Goal: Task Accomplishment & Management: Complete application form

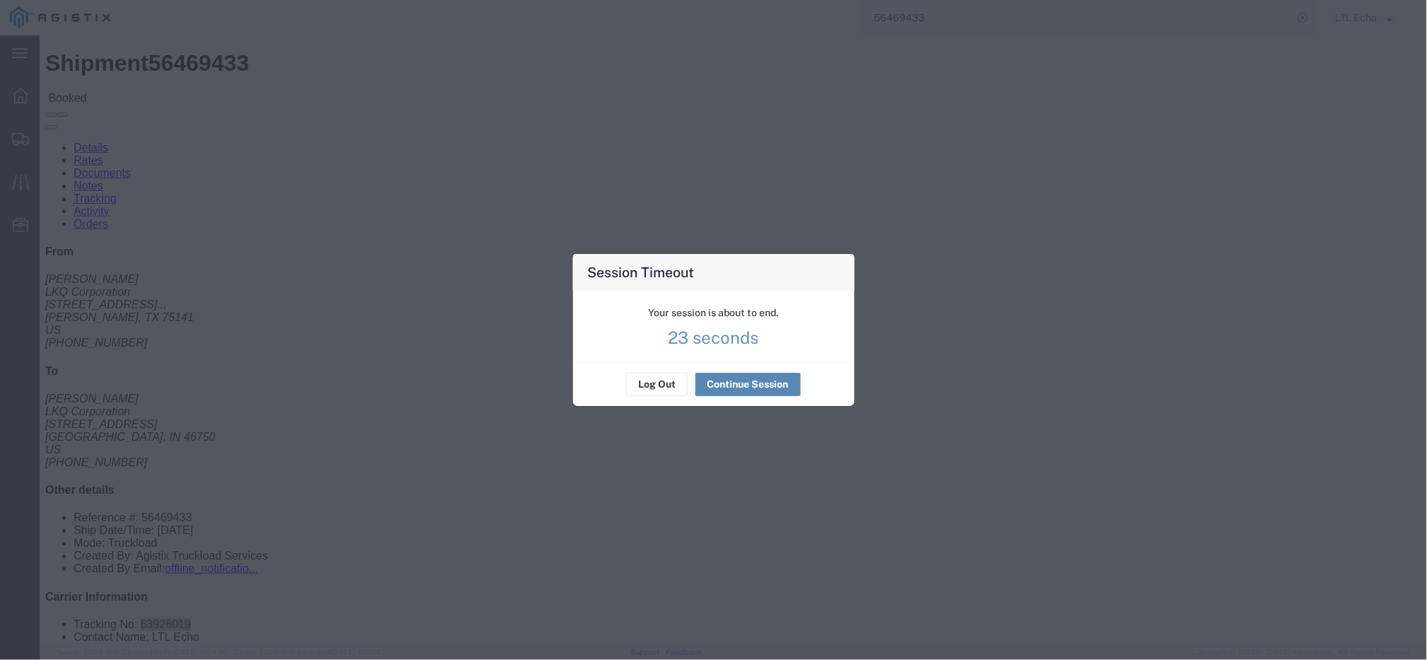
click at [735, 384] on button "Continue Session" at bounding box center [748, 385] width 105 height 23
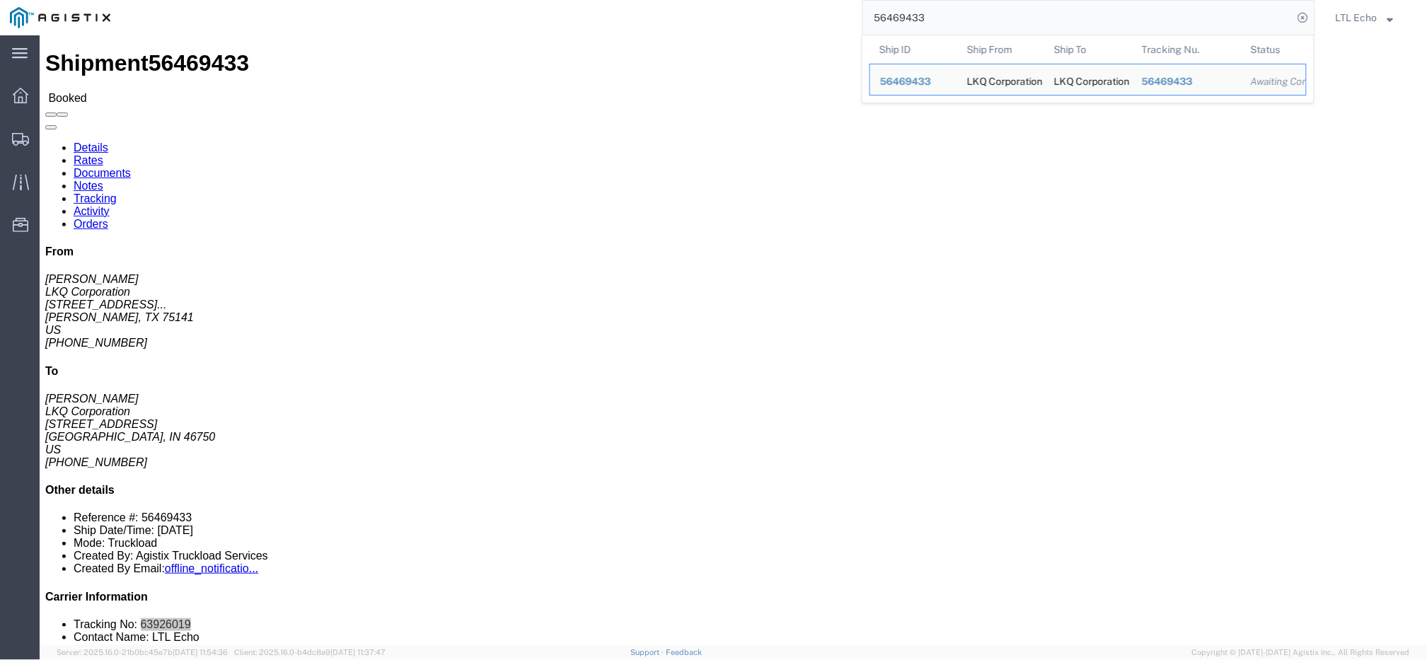
drag, startPoint x: 949, startPoint y: 12, endPoint x: 796, endPoint y: 8, distance: 152.9
click at [798, 8] on div "56469433 Ship ID Ship From Ship To Tracking Nu. Status Ship ID 56469433 Ship Fr…" at bounding box center [717, 17] width 1195 height 35
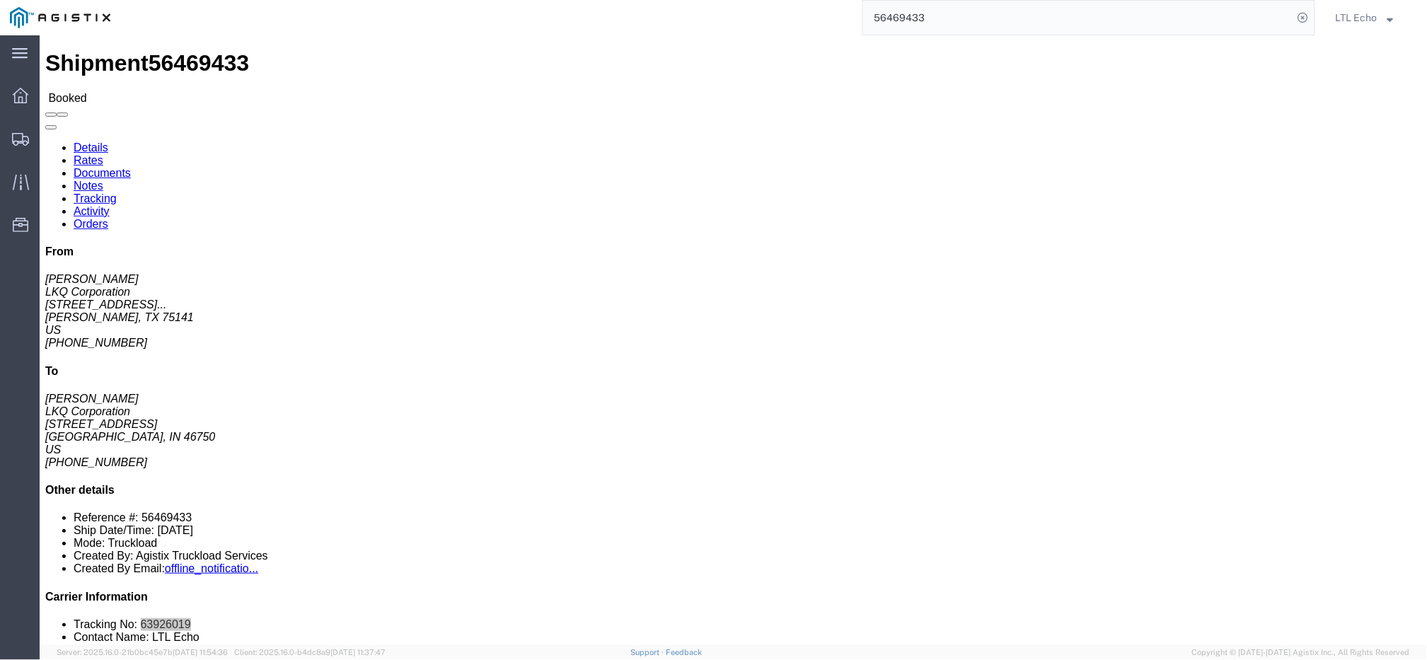
paste input "509140"
type input "56509140"
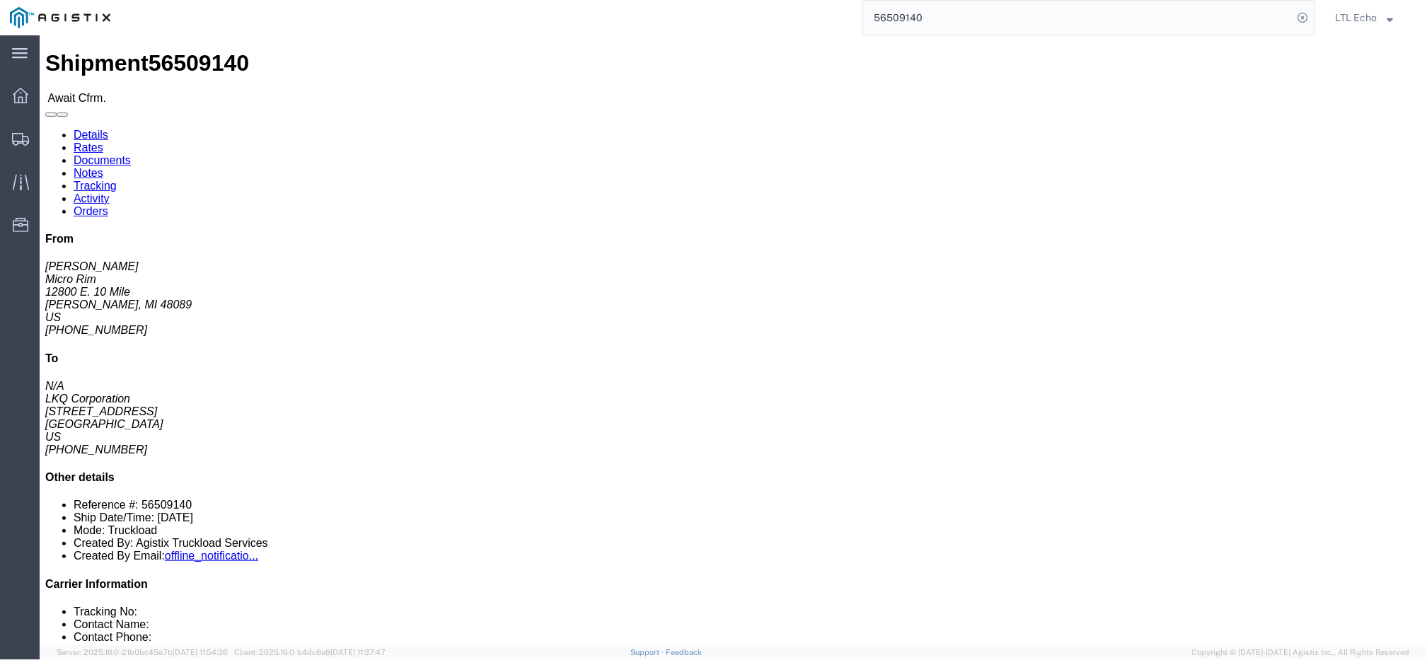
click link "Notes"
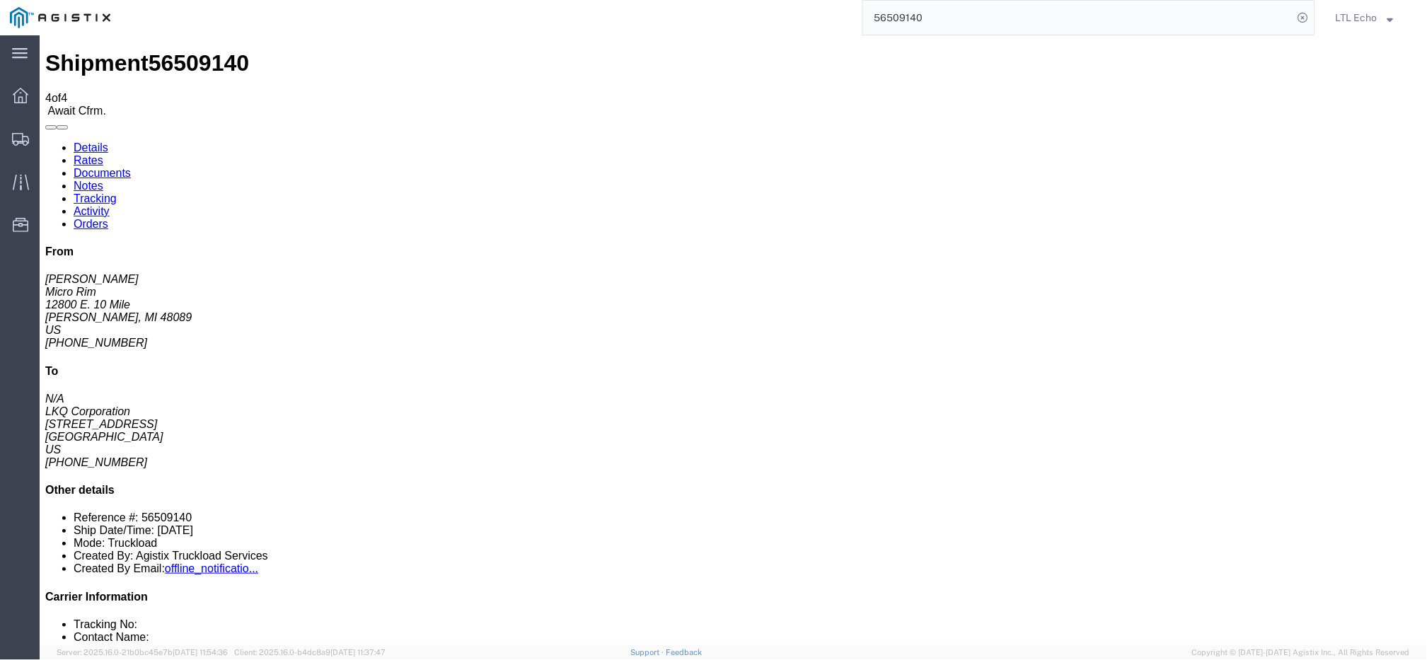
click at [103, 154] on link "Rates" at bounding box center [88, 160] width 30 height 12
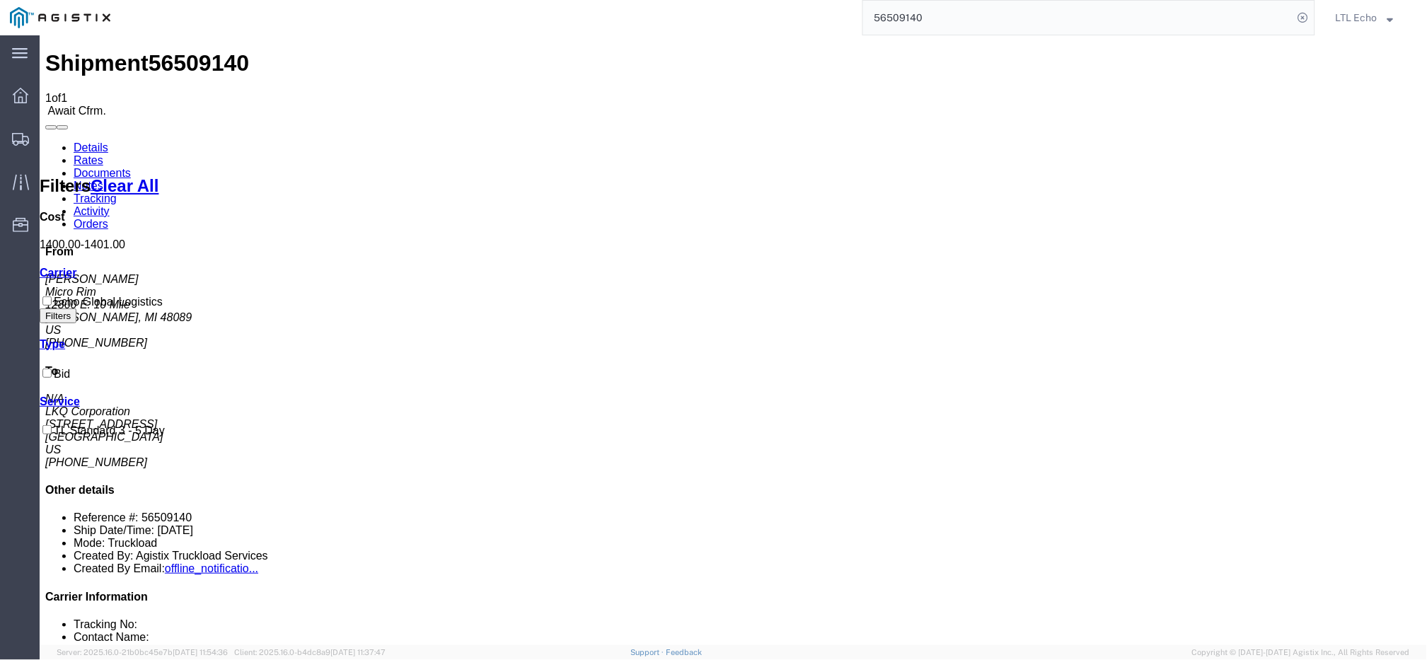
click at [95, 141] on link "Details" at bounding box center [90, 147] width 35 height 12
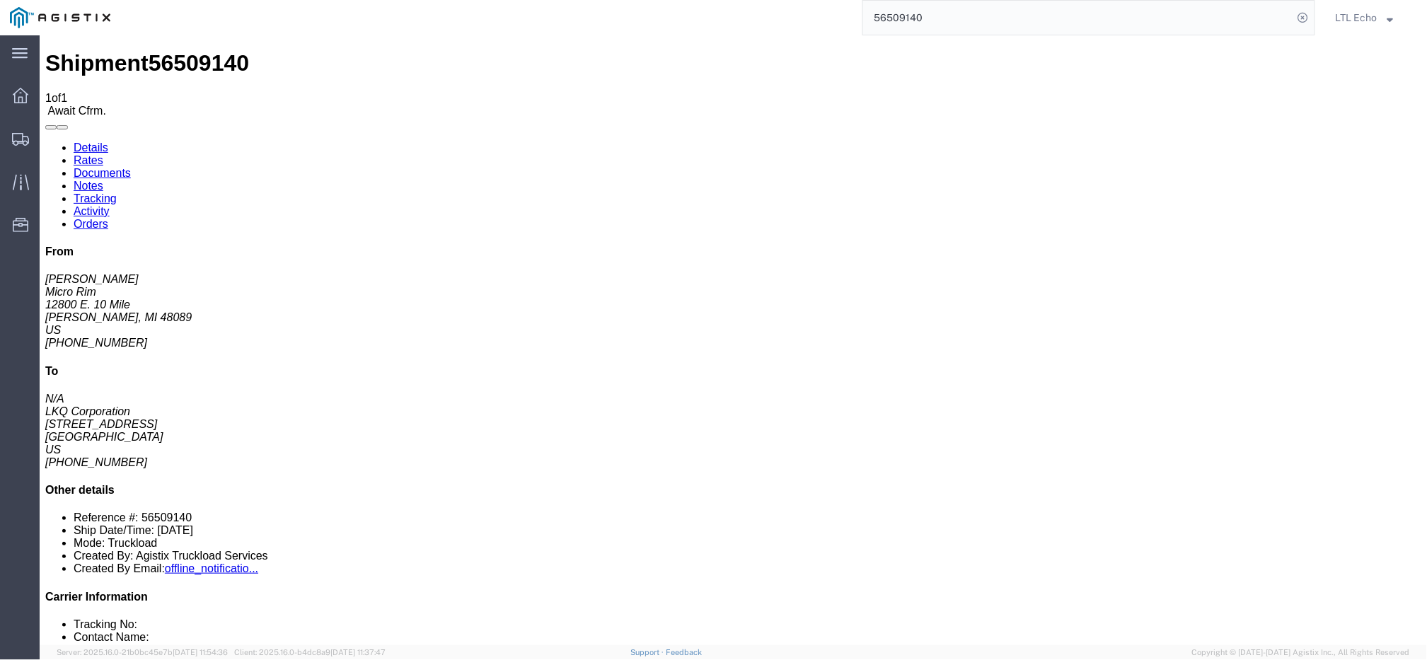
drag, startPoint x: 97, startPoint y: 154, endPoint x: 13, endPoint y: 154, distance: 84.2
click div "Ship From Micro Rim ([PERSON_NAME]) [STREET_ADDRESS] [PHONE_NUMBER] [EMAIL_ADDR…"
copy address "12800 E. 10 Mile"
click b "56509140"
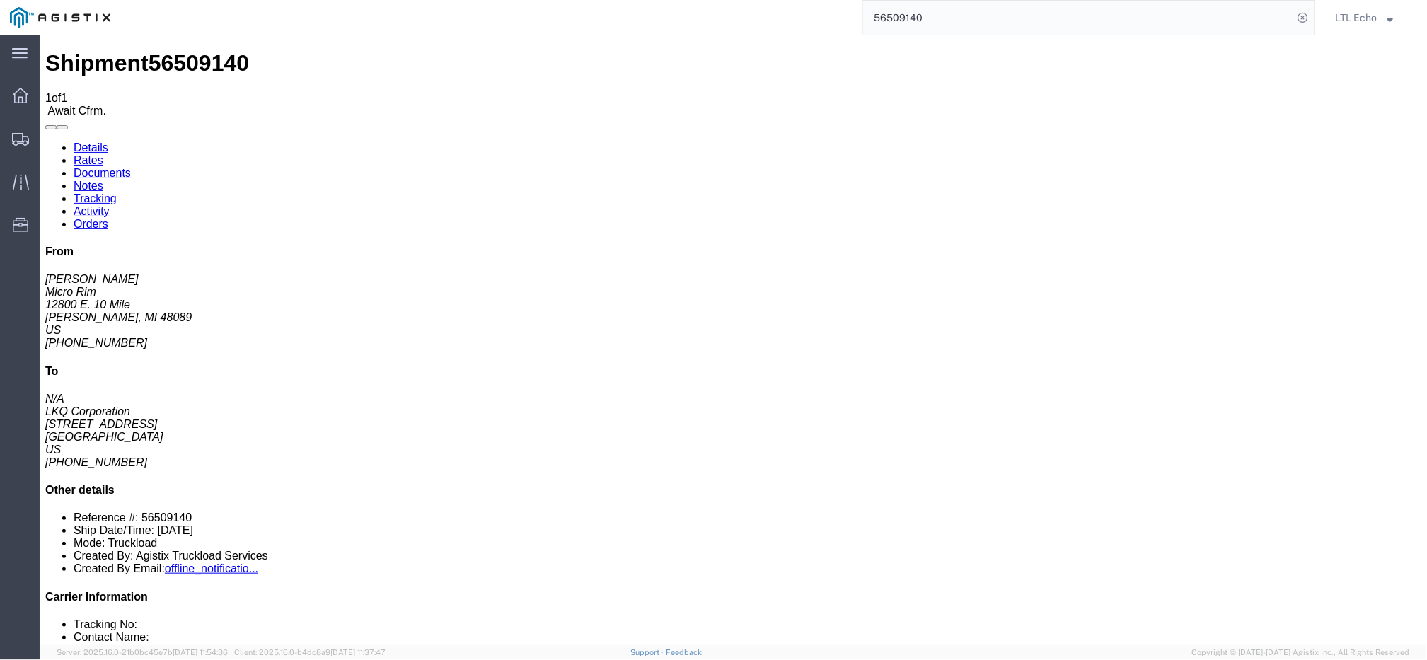
click b "AO432168"
copy b "AO432168"
drag, startPoint x: 404, startPoint y: 165, endPoint x: 292, endPoint y: 163, distance: 112.5
click address "LKQ Corporation (N/A) 3064 [STREET_ADDRESS] [PHONE_NUMBER]"
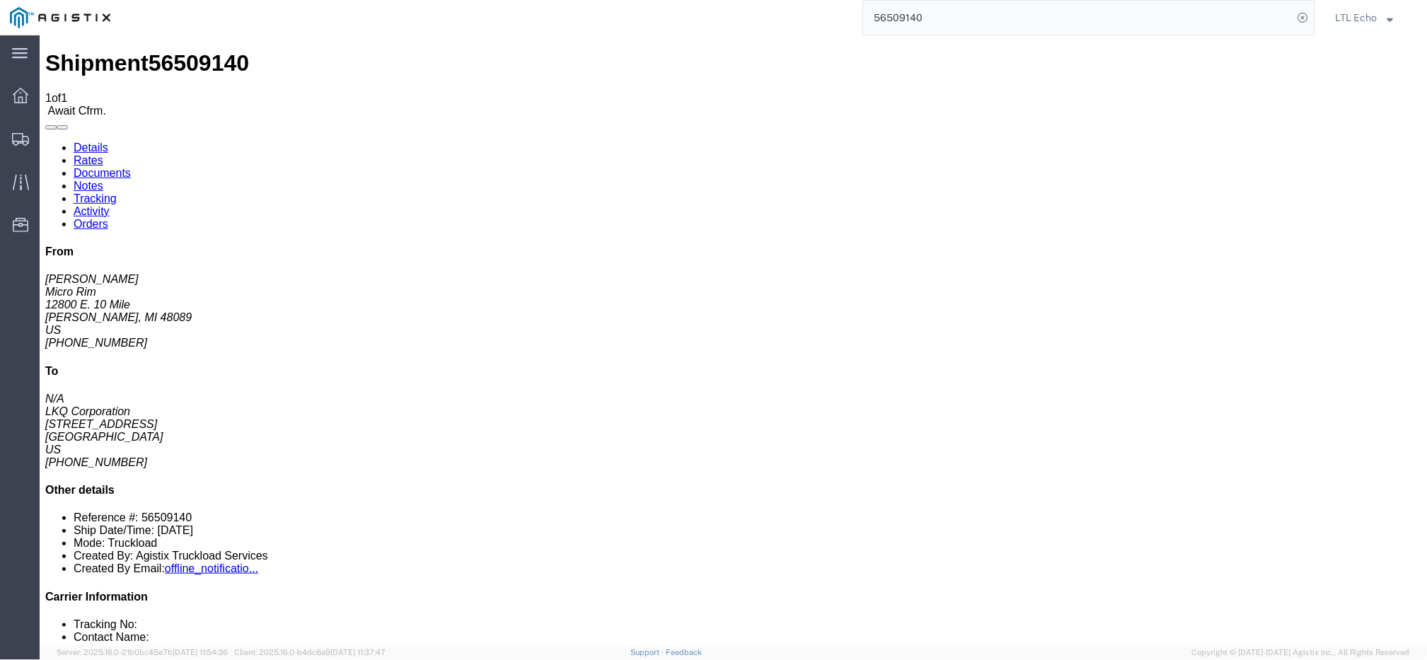
copy address "[STREET_ADDRESS]"
click link "Notes"
drag, startPoint x: 521, startPoint y: 195, endPoint x: 750, endPoint y: 200, distance: 229.4
copy td "132pcs, 31 boxes, 7 skids, NEED SWING DOORS"
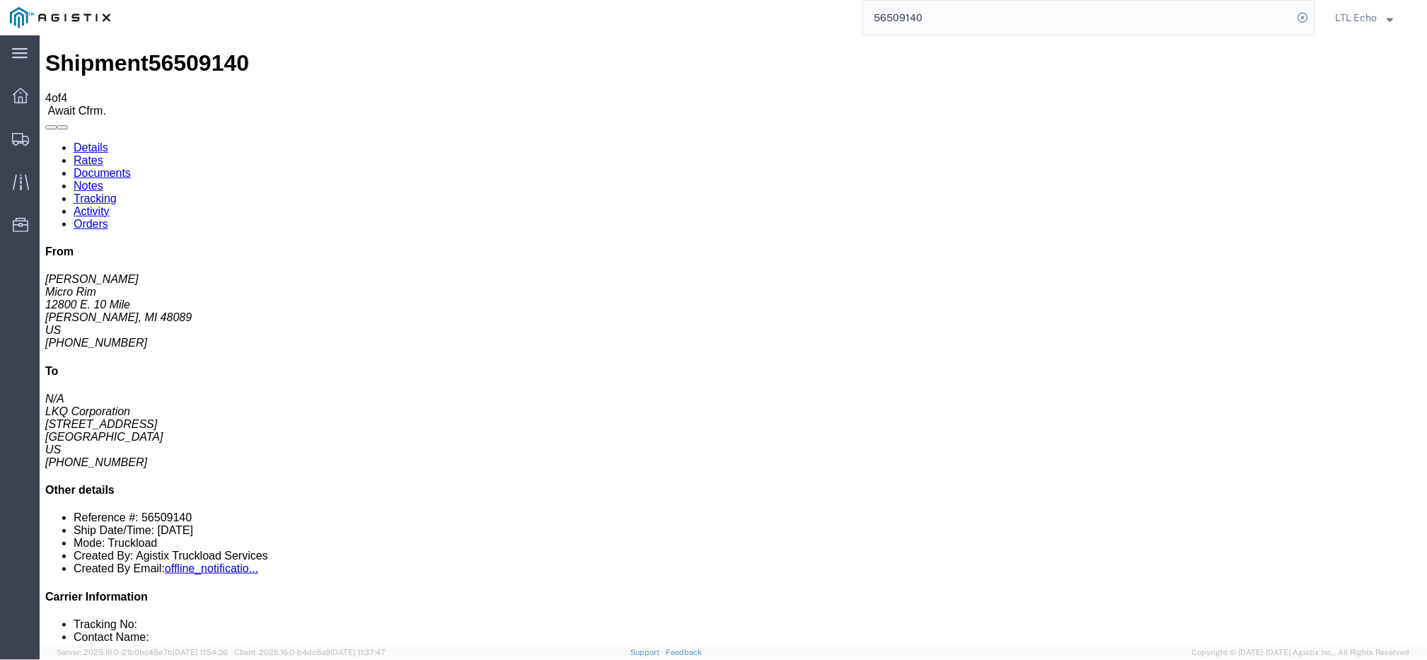
drag, startPoint x: 621, startPoint y: 272, endPoint x: 659, endPoint y: 287, distance: 40.3
copy td "Ft: 26; Notes: 132pcs, 31 boxes, 7 skids, NEED SWING DOORS"
click at [81, 141] on link "Details" at bounding box center [90, 147] width 35 height 12
click link "Rates"
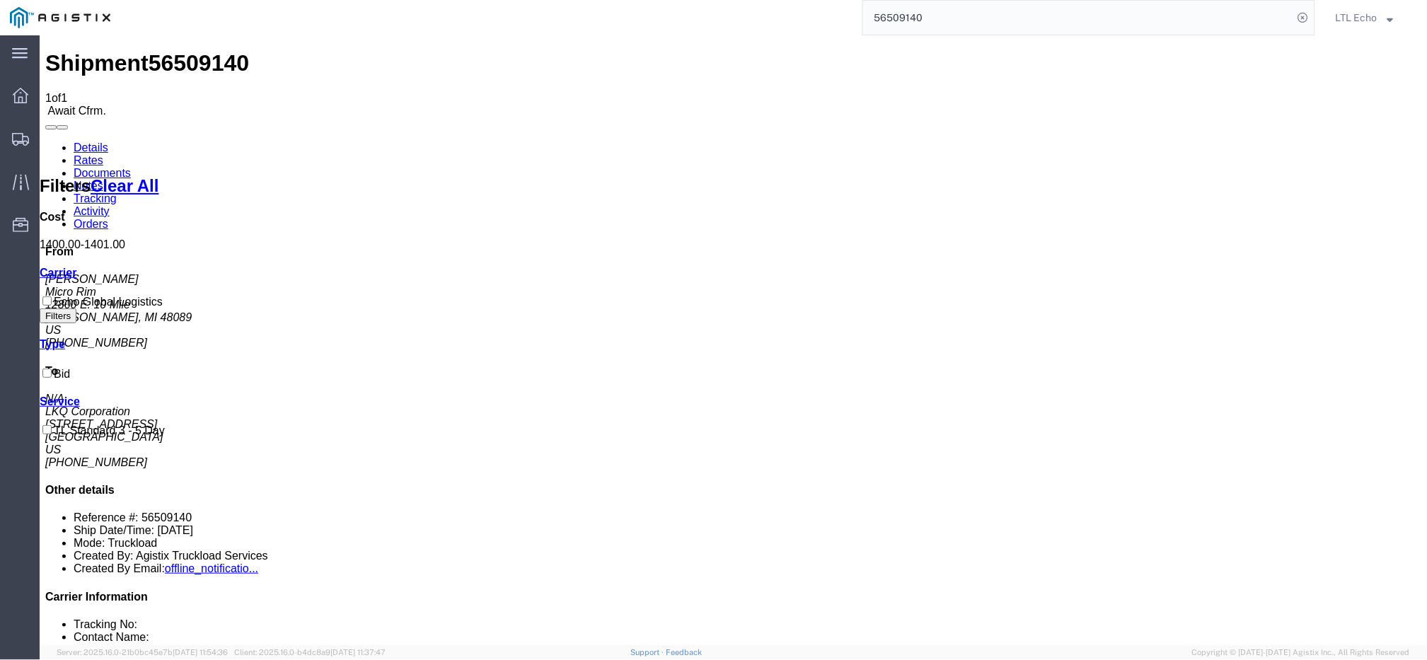
click at [90, 141] on link "Details" at bounding box center [90, 147] width 35 height 12
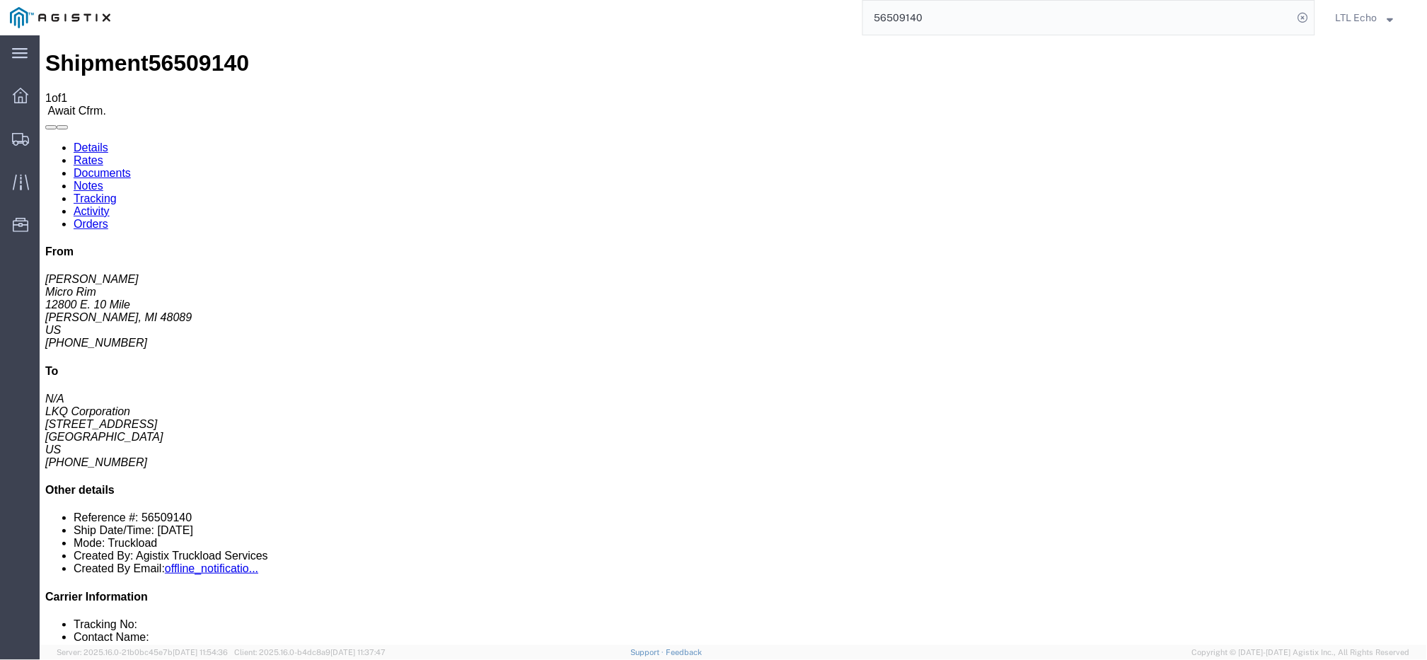
click link "Confirm"
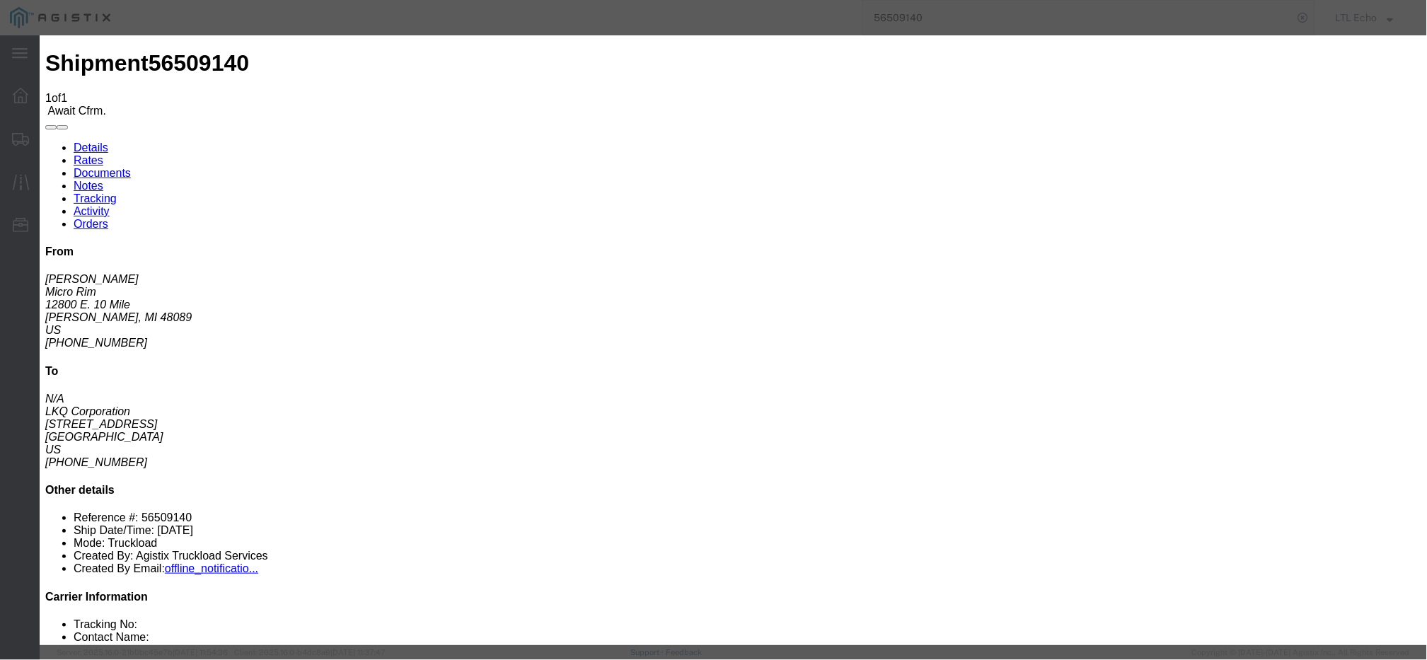
click input "checkbox"
checkbox input "true"
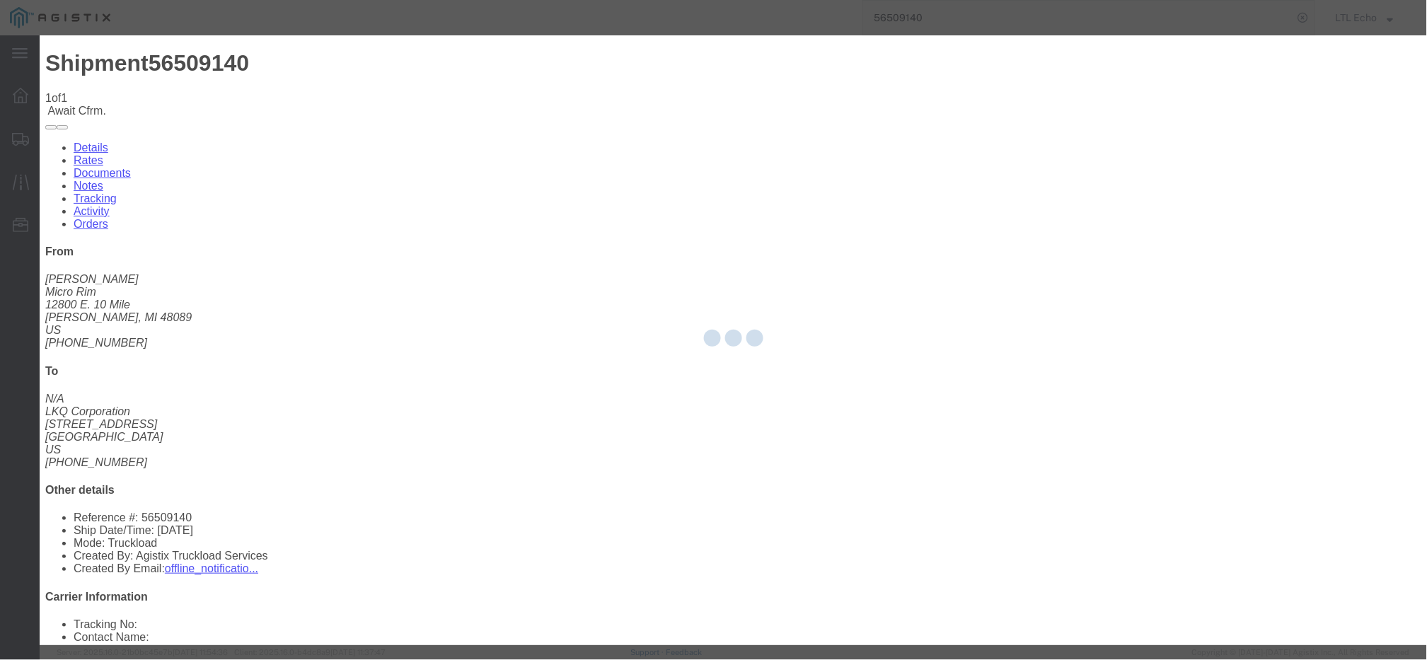
type input "LTL Echo"
type input "+ 8005116111"
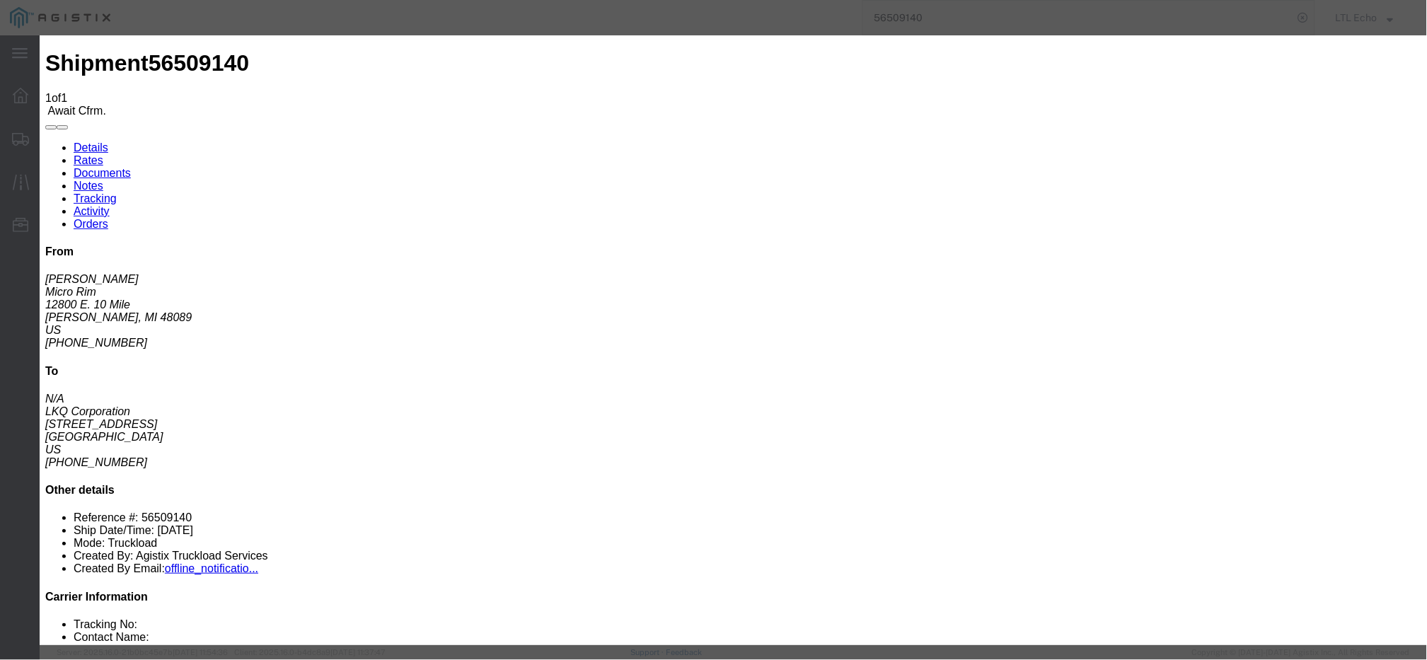
click input "text"
paste input "63933166"
type input "63933166"
click div "Confirmation Details Use my profile Bill of Lading Number 63933166 Person Monit…"
click button "Submit"
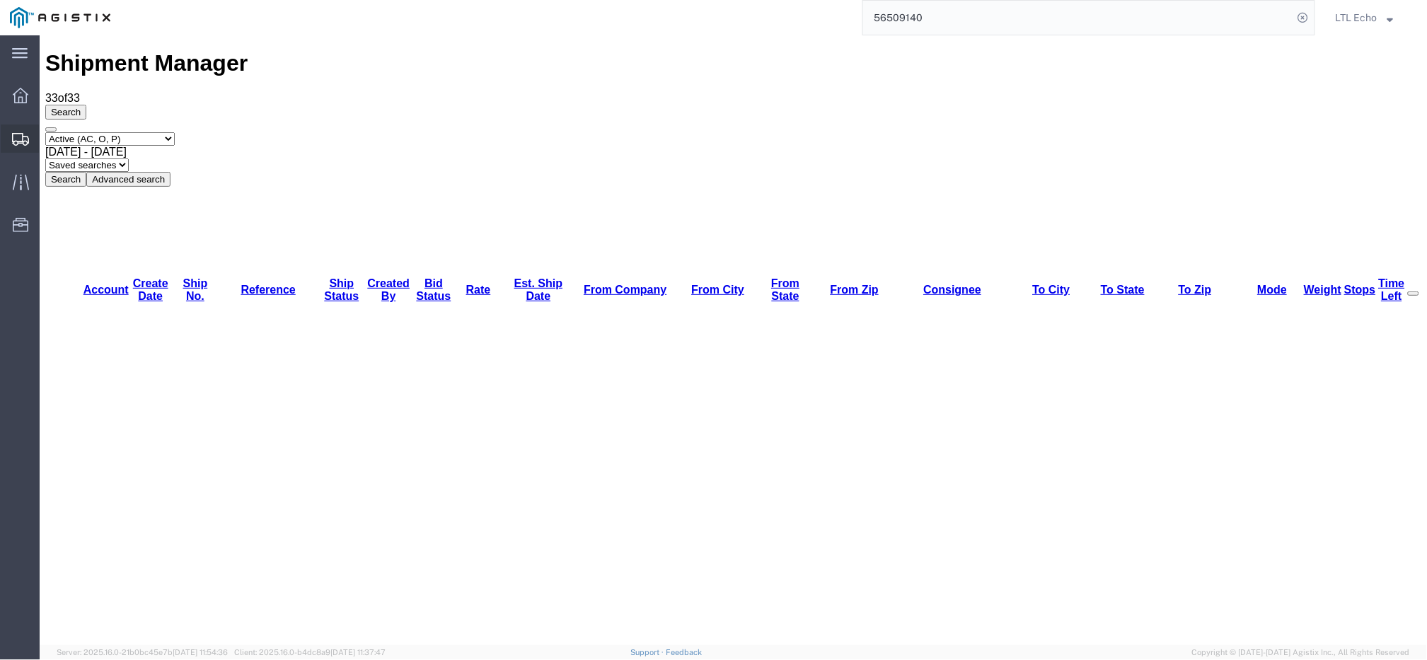
click at [10, 134] on div at bounding box center [21, 139] width 40 height 28
click at [128, 158] on select "Saved searches LKQ TL Lost PGW TL" at bounding box center [87, 164] width 84 height 13
select select "PGW TL"
click at [128, 158] on select "Saved searches LKQ TL Lost PGW TL" at bounding box center [87, 164] width 84 height 13
click at [86, 171] on button "Search" at bounding box center [65, 178] width 41 height 15
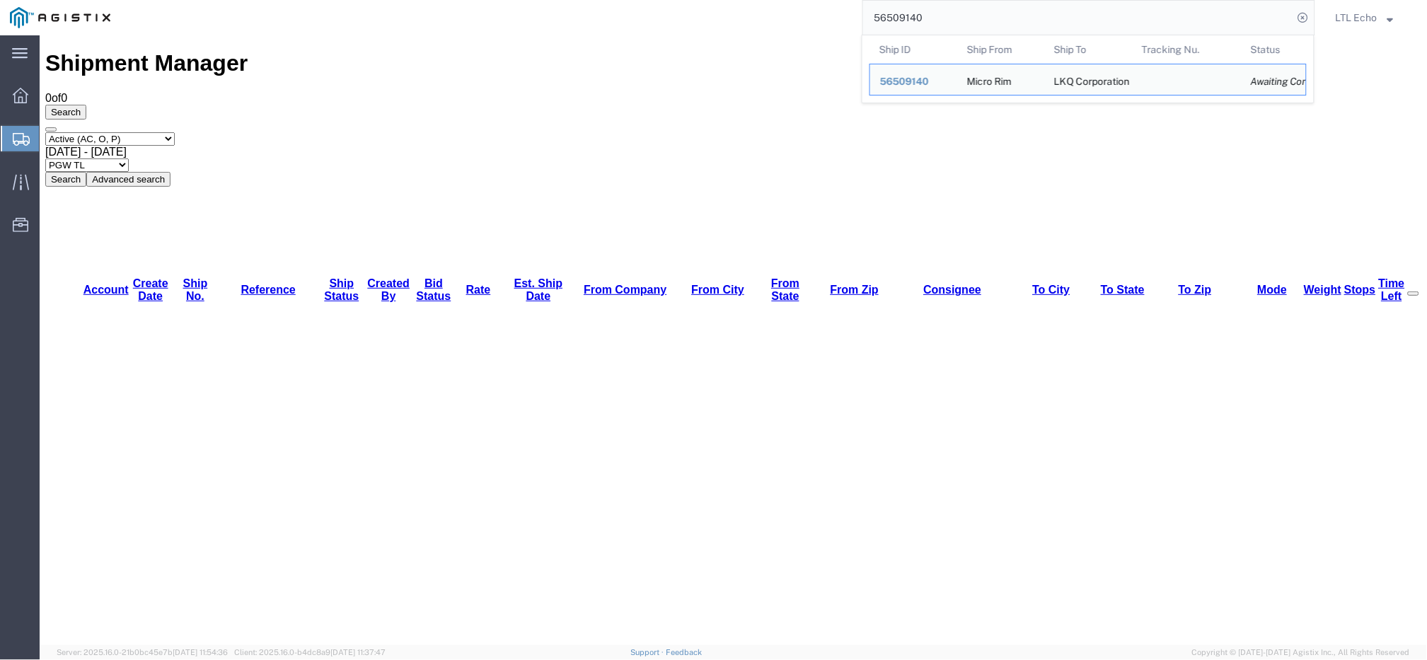
drag, startPoint x: 947, startPoint y: 21, endPoint x: 768, endPoint y: 16, distance: 179.1
click at [775, 17] on div "56509140 Ship ID Ship From Ship To Tracking Nu. Status Ship ID 56509140 Ship Fr…" at bounding box center [717, 17] width 1195 height 35
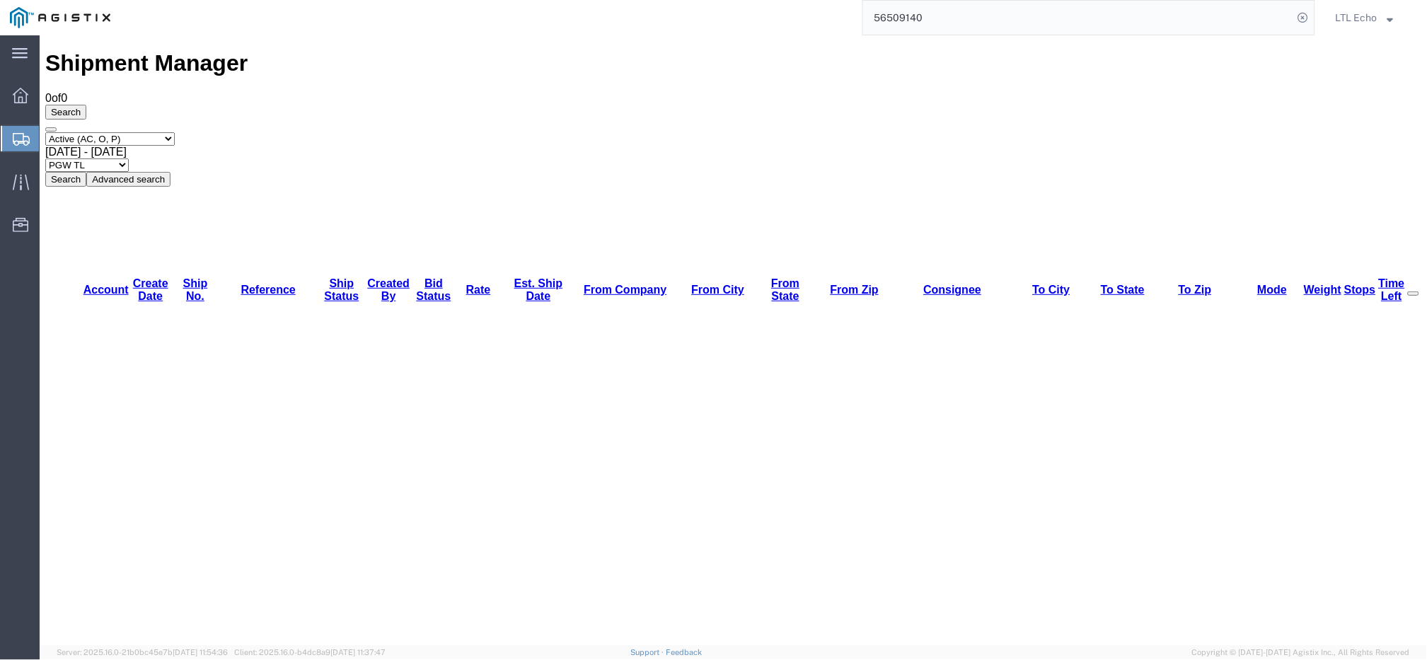
paste input "3101"
type input "56503101"
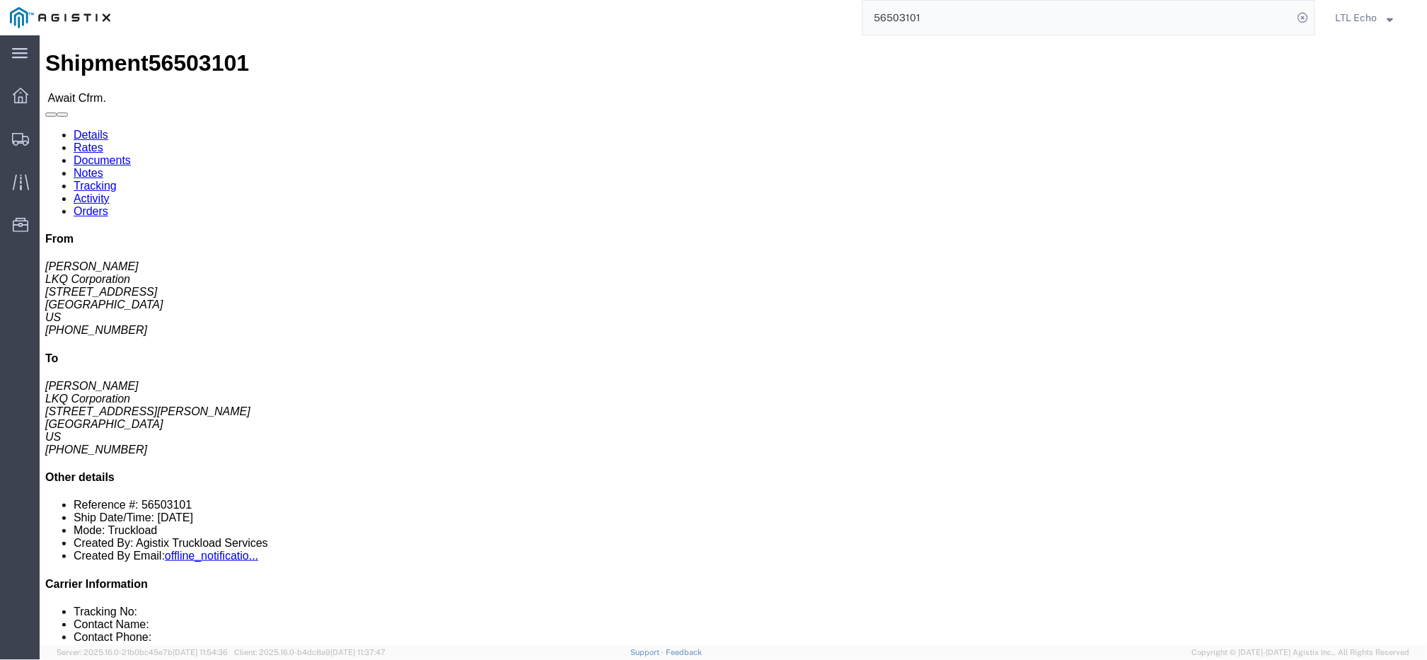
click link "Documents"
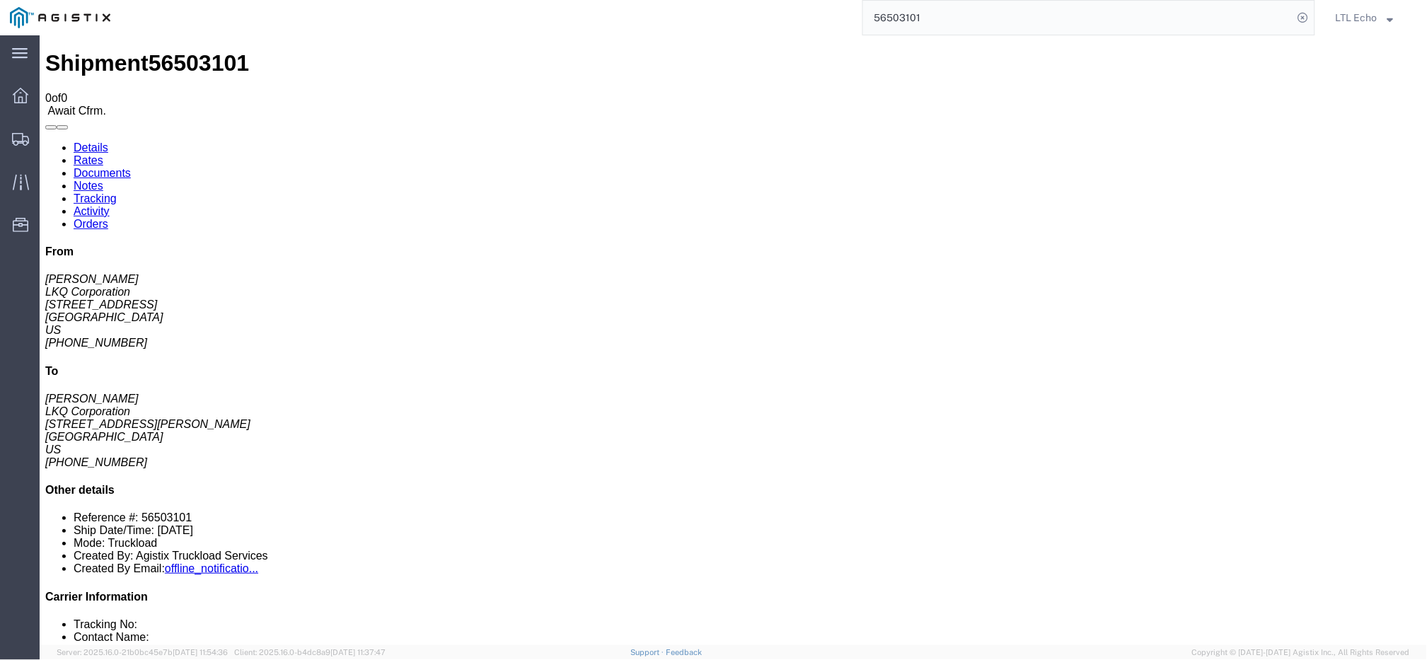
click at [83, 141] on link "Details" at bounding box center [90, 147] width 35 height 12
drag, startPoint x: 169, startPoint y: 166, endPoint x: 9, endPoint y: 168, distance: 160.0
click div "Ship From LKQ Corporation ([PERSON_NAME]) 1880 [STREET_ADDRESS] [PHONE_NUMBER]"
copy address "[STREET_ADDRESS]"
drag, startPoint x: 100, startPoint y: 213, endPoint x: 14, endPoint y: 208, distance: 86.5
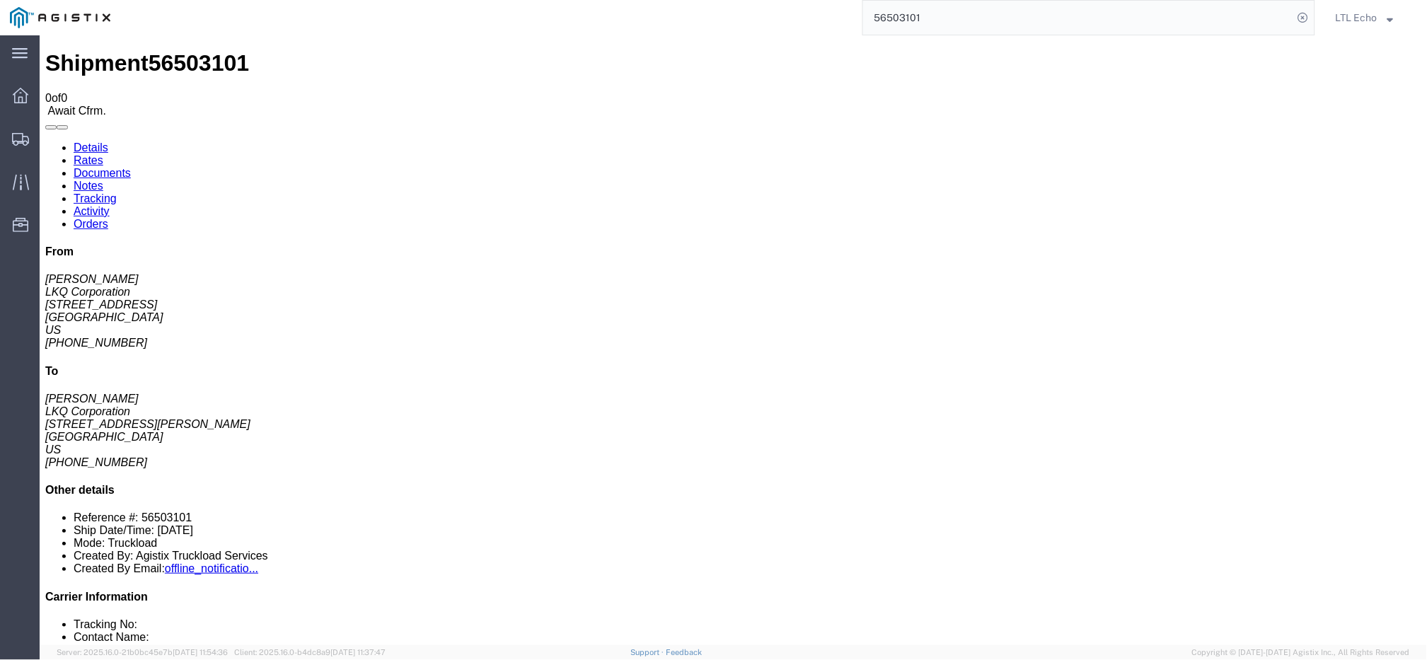
click address "LKQ Corporation ([PERSON_NAME]) 1880 [STREET_ADDRESS] [PHONE_NUMBER]"
copy address "[PHONE_NUMBER]"
click b "56503101"
copy b "56503101"
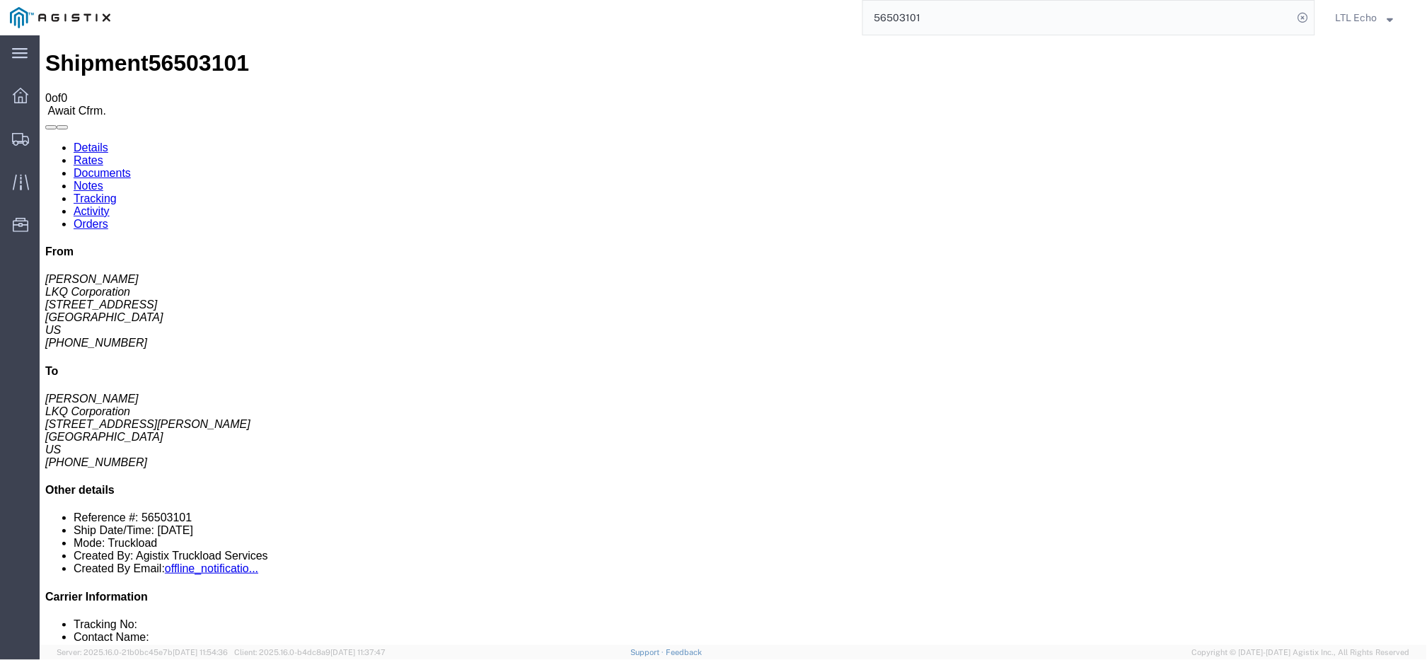
click address "LKQ Corporation ([PERSON_NAME]) 1787 [STREET_ADDRESS][PERSON_NAME] [PHONE_NUMBE…"
drag, startPoint x: 332, startPoint y: 177, endPoint x: 292, endPoint y: 164, distance: 42.3
click address "LKQ Corporation ([PERSON_NAME]) 1787 [STREET_ADDRESS][PERSON_NAME] [PHONE_NUMBE…"
copy address "[STREET_ADDRESS][PERSON_NAME]"
drag, startPoint x: 372, startPoint y: 224, endPoint x: 286, endPoint y: 228, distance: 86.4
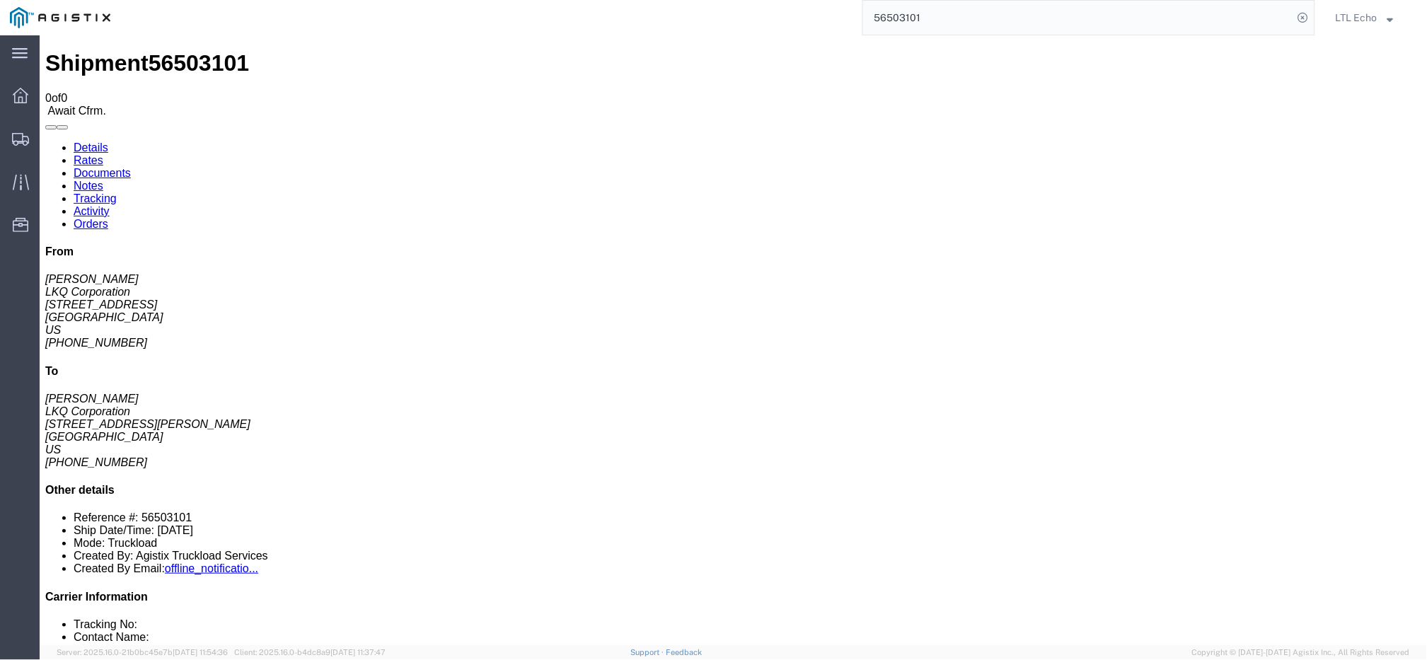
click div "Ship To LKQ Corporation ([PERSON_NAME]) 1787 [STREET_ADDRESS][PERSON_NAME] [PHO…"
copy address "[PHONE_NUMBER]"
click b "56503101"
click link "Notes"
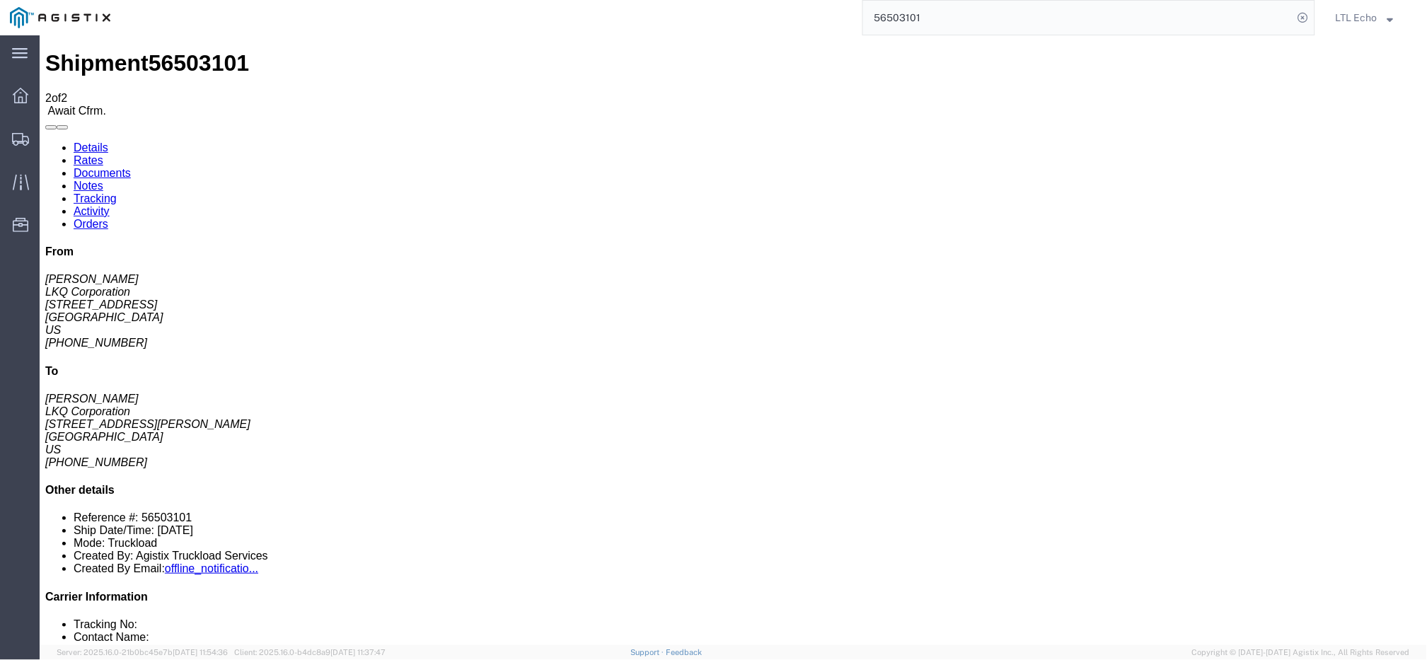
click at [76, 141] on link "Details" at bounding box center [90, 147] width 35 height 12
drag, startPoint x: 227, startPoint y: 56, endPoint x: 190, endPoint y: 63, distance: 37.5
click link "Notes"
click at [79, 141] on link "Details" at bounding box center [90, 147] width 35 height 12
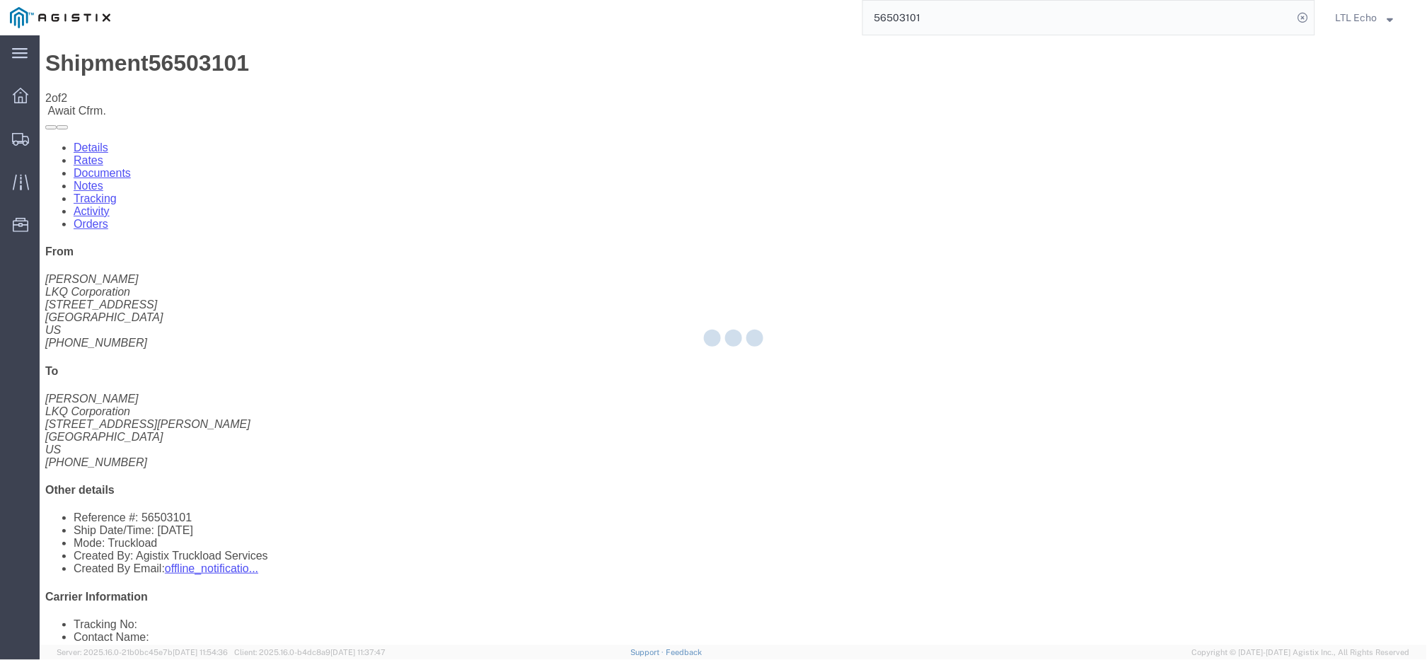
click at [130, 86] on div at bounding box center [734, 340] width 1388 height 610
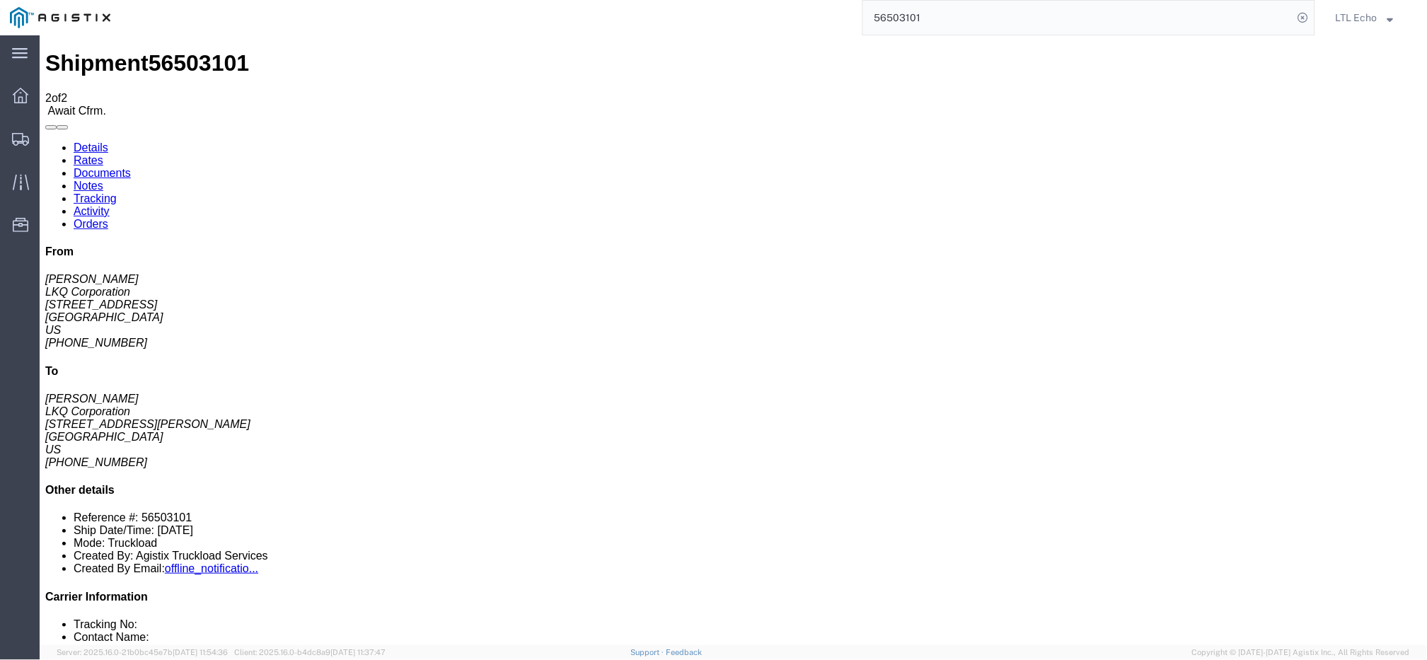
click link "Rates"
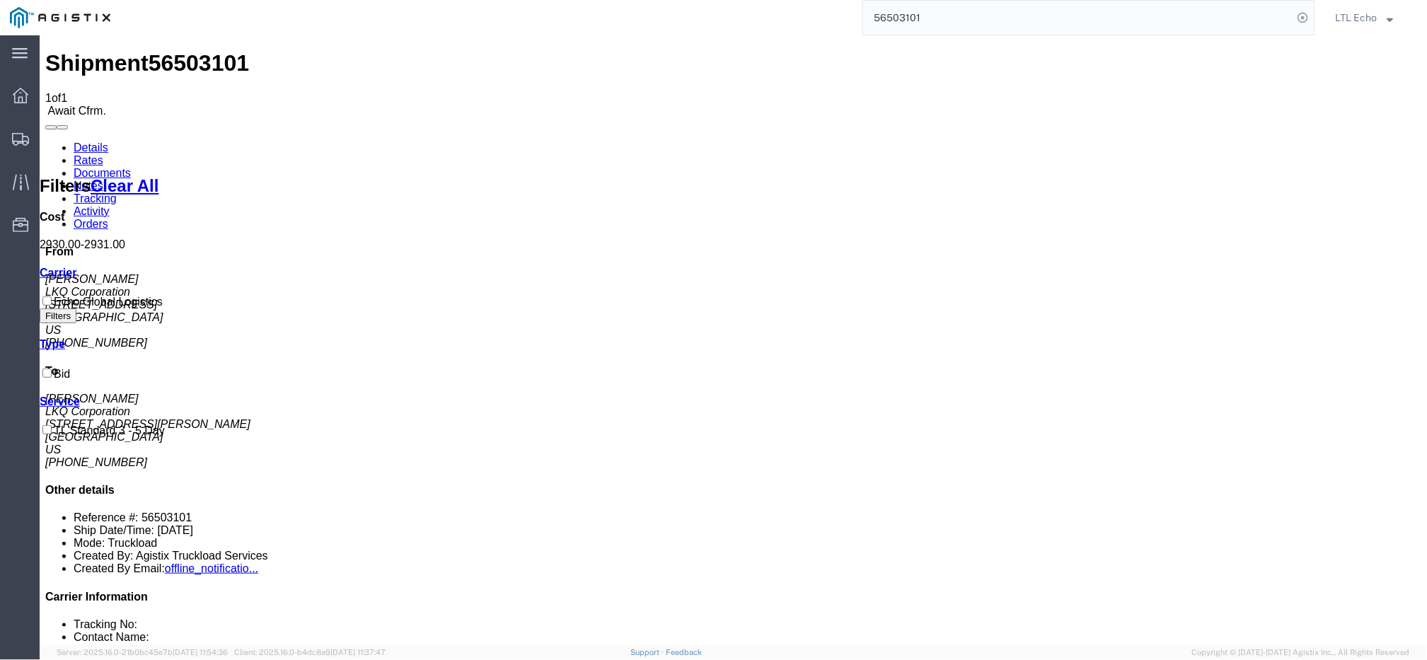
click at [91, 141] on link "Details" at bounding box center [90, 147] width 35 height 12
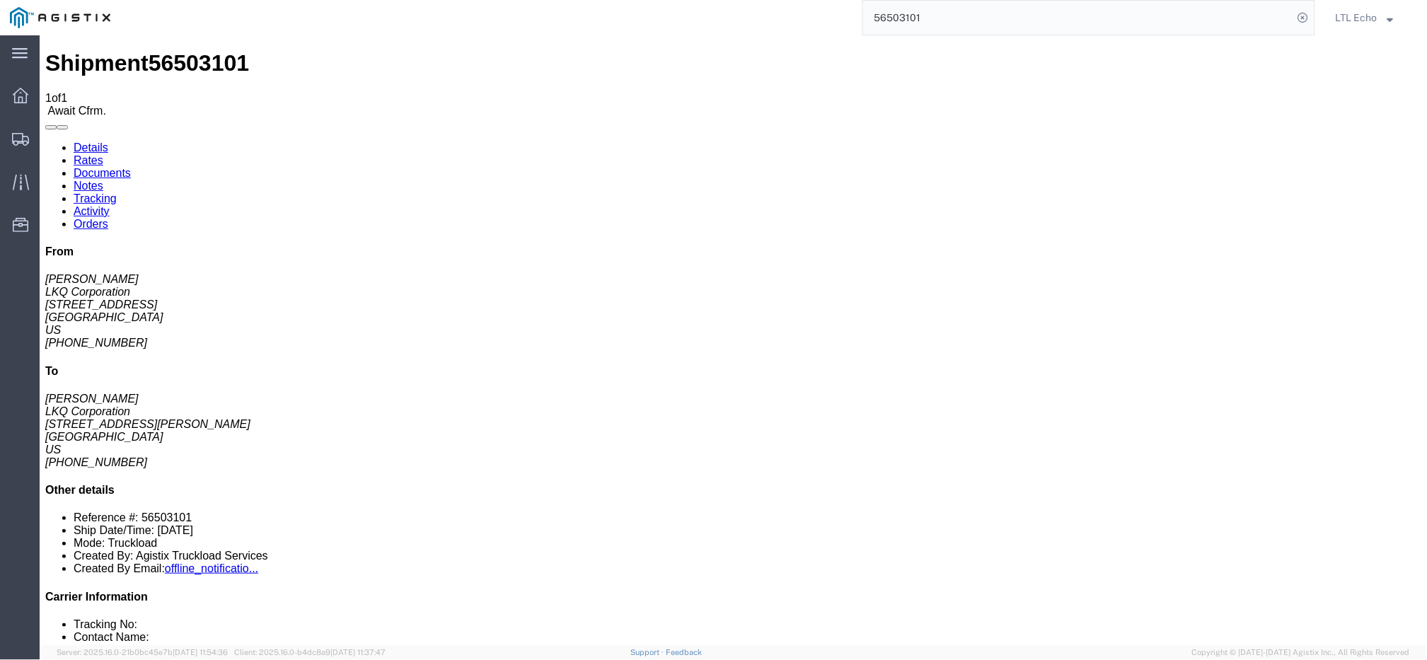
click b "56503101"
click b "T3072"
click link "Notes"
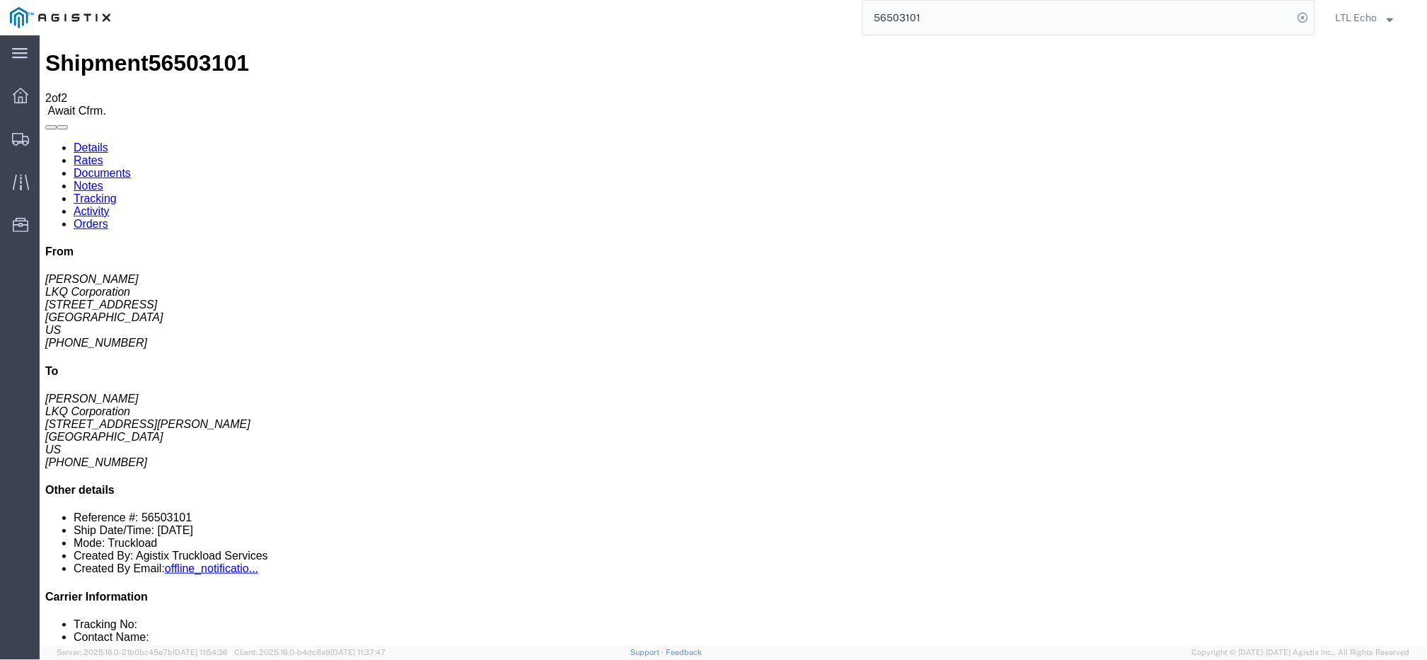
click at [86, 141] on link "Details" at bounding box center [90, 147] width 35 height 12
click link "Confirm"
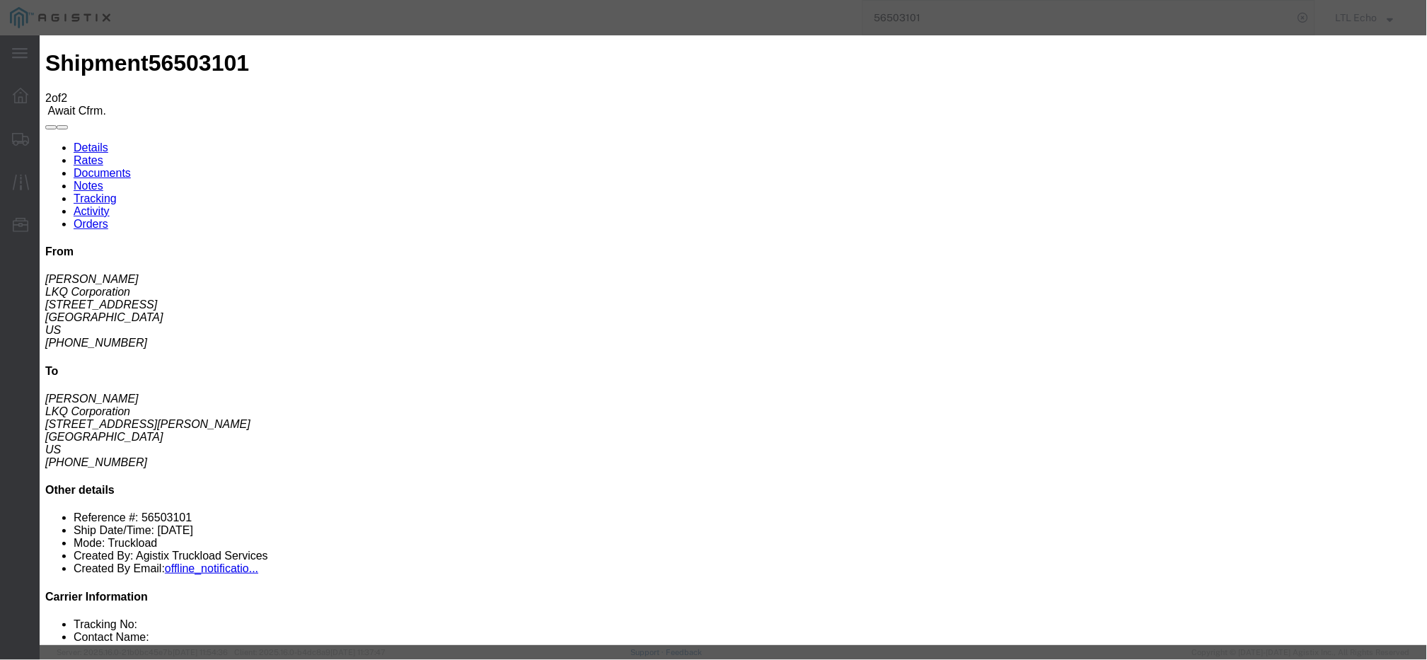
click input "checkbox"
checkbox input "true"
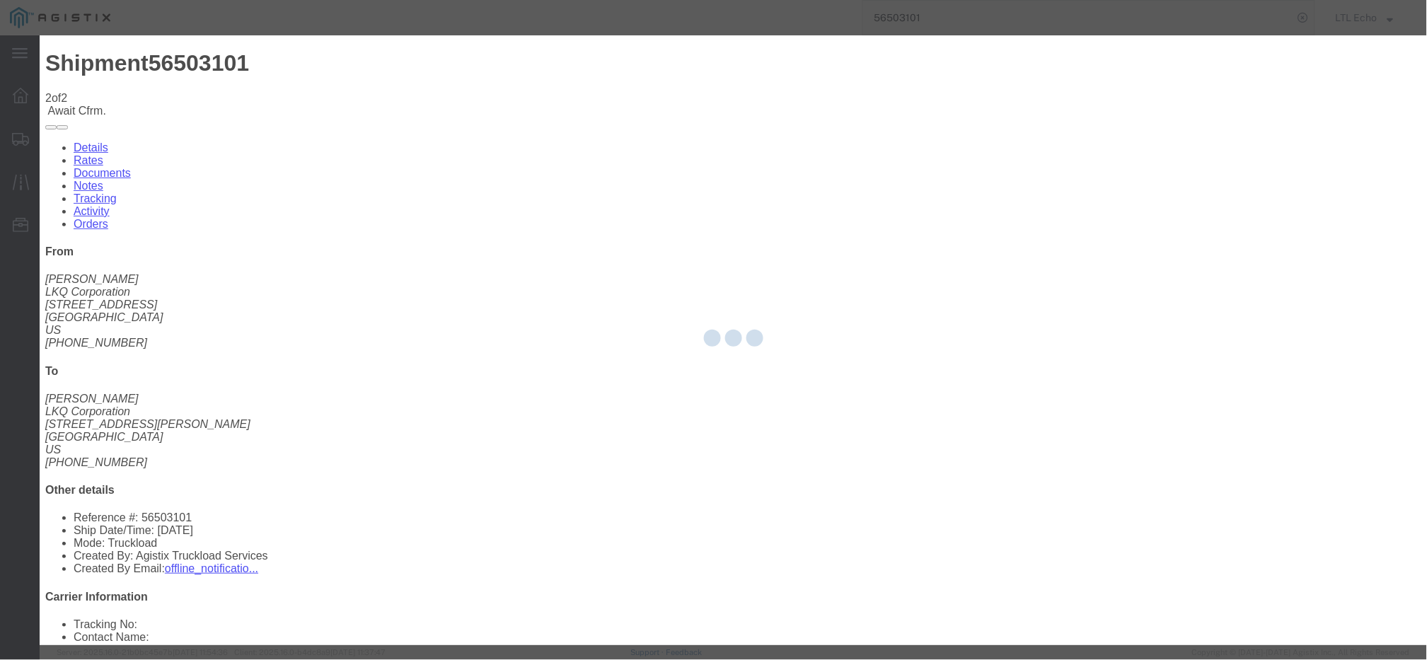
click at [581, 201] on div at bounding box center [734, 340] width 1388 height 610
type input "LTL Echo"
type input "+ 8005116111"
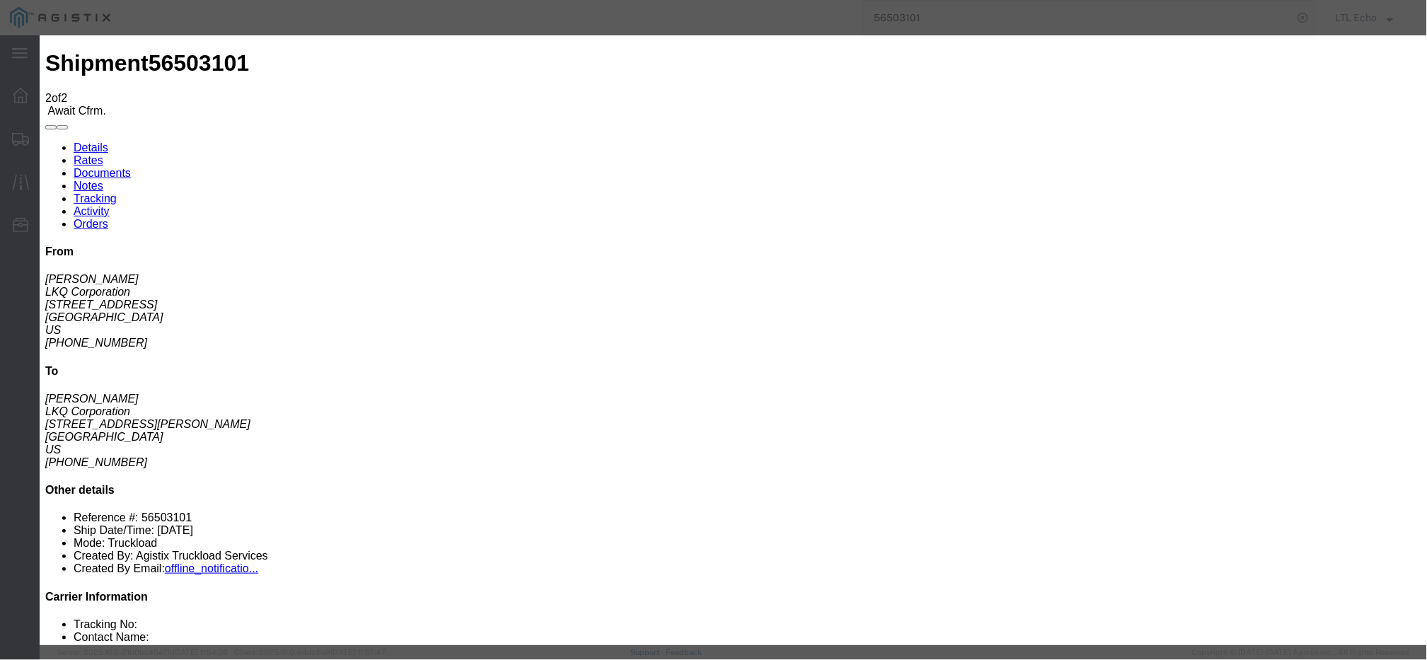
click fieldset "Confirmation Details Use my profile Bill of Lading Number Person Monitor Shipme…"
click input "text"
paste input "63930090"
type input "63930090"
click button "Submit"
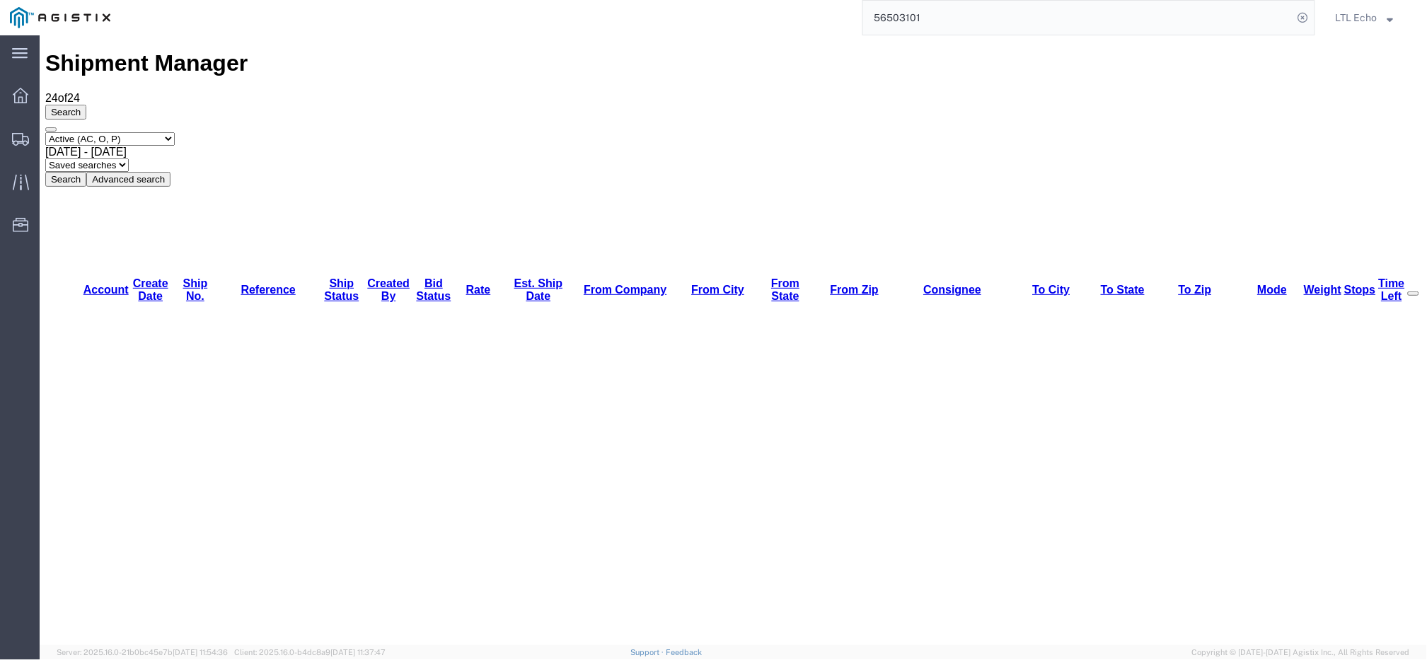
click at [1033, 16] on input "56503101" at bounding box center [1078, 18] width 430 height 34
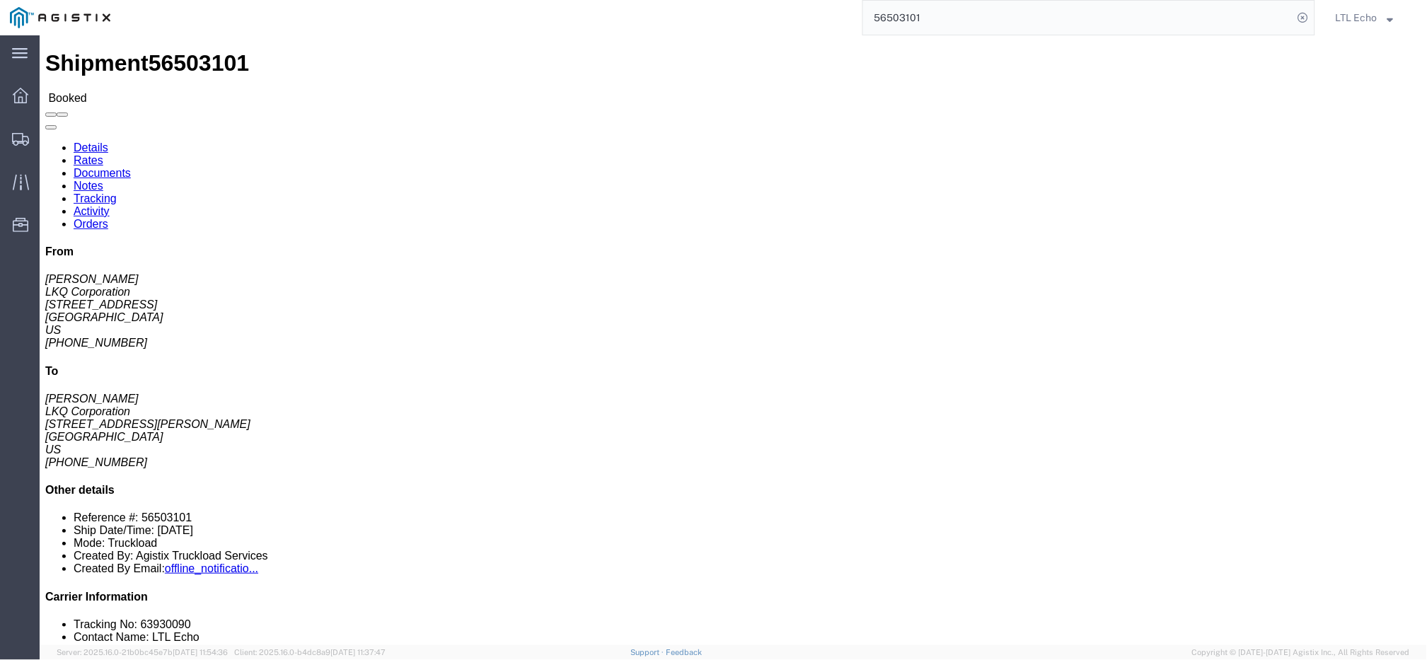
drag, startPoint x: 178, startPoint y: 163, endPoint x: 8, endPoint y: 169, distance: 170.7
click div "Ship From LKQ Corporation ([PERSON_NAME]) 1880 [STREET_ADDRESS] [PHONE_NUMBER]"
drag, startPoint x: 116, startPoint y: 209, endPoint x: 11, endPoint y: 213, distance: 104.8
click div "Ship From LKQ Corporation ([PERSON_NAME]) 1880 [STREET_ADDRESS] [PHONE_NUMBER]"
click address "LKQ Corporation ([PERSON_NAME]) 1880 [STREET_ADDRESS] [PHONE_NUMBER]"
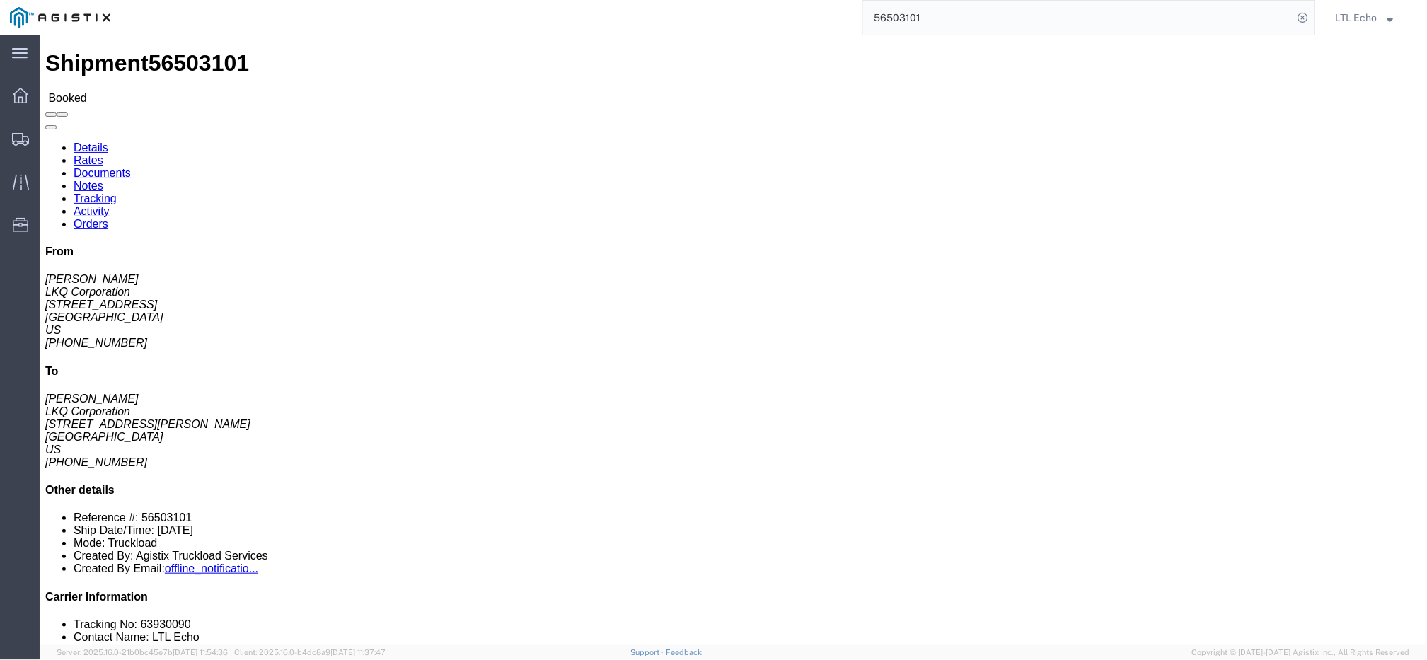
click address "LKQ Corporation ([PERSON_NAME]) 1880 [STREET_ADDRESS] [PHONE_NUMBER]"
click b "56503101"
drag, startPoint x: 341, startPoint y: 178, endPoint x: 289, endPoint y: 171, distance: 52.8
click address "LKQ Corporation ([PERSON_NAME]) 1787 [STREET_ADDRESS][PERSON_NAME] [PHONE_NUMBE…"
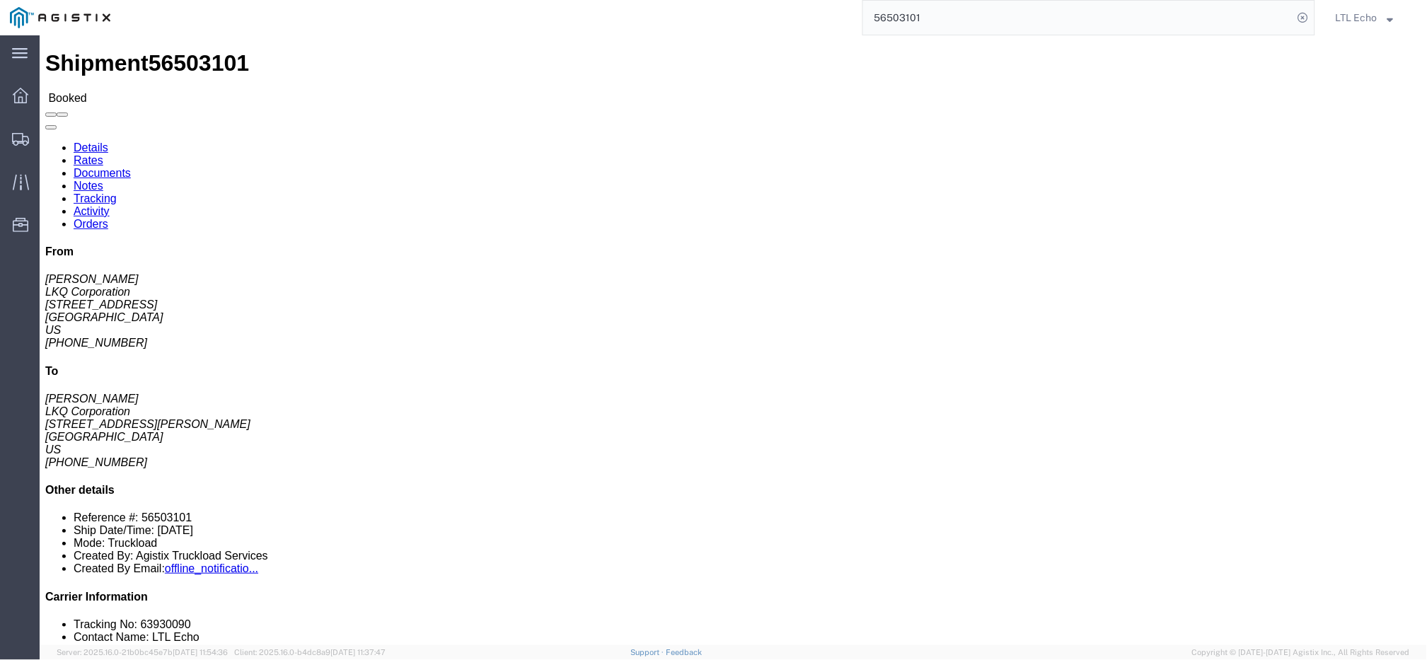
click h4 "Routing & Vehicle Information"
click address "LKQ Corporation ([PERSON_NAME]) 1787 [STREET_ADDRESS][PERSON_NAME] [PHONE_NUMBE…"
drag, startPoint x: 355, startPoint y: 224, endPoint x: 287, endPoint y: 222, distance: 68.0
click div "Ship To LKQ Corporation ([PERSON_NAME]) 1787 [STREET_ADDRESS][PERSON_NAME] [PHO…"
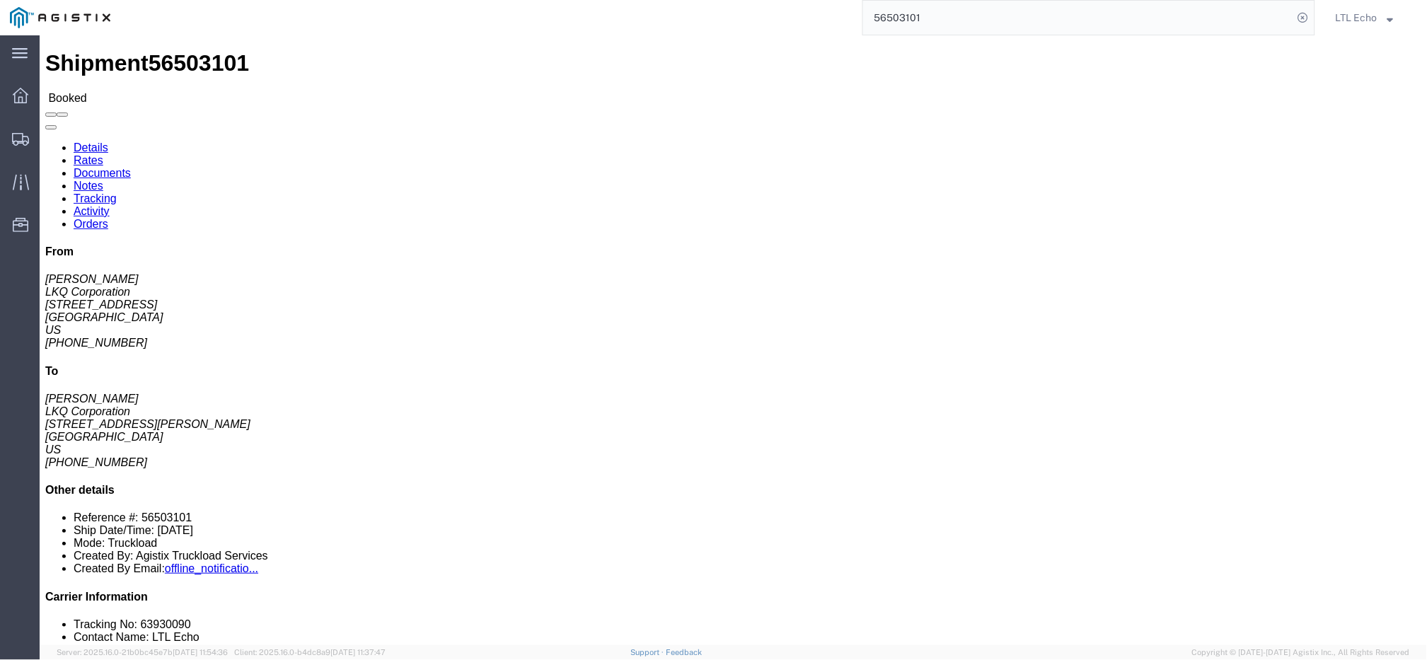
click b "56503101"
click b "T3072"
drag, startPoint x: 96, startPoint y: 54, endPoint x: 208, endPoint y: 65, distance: 113.1
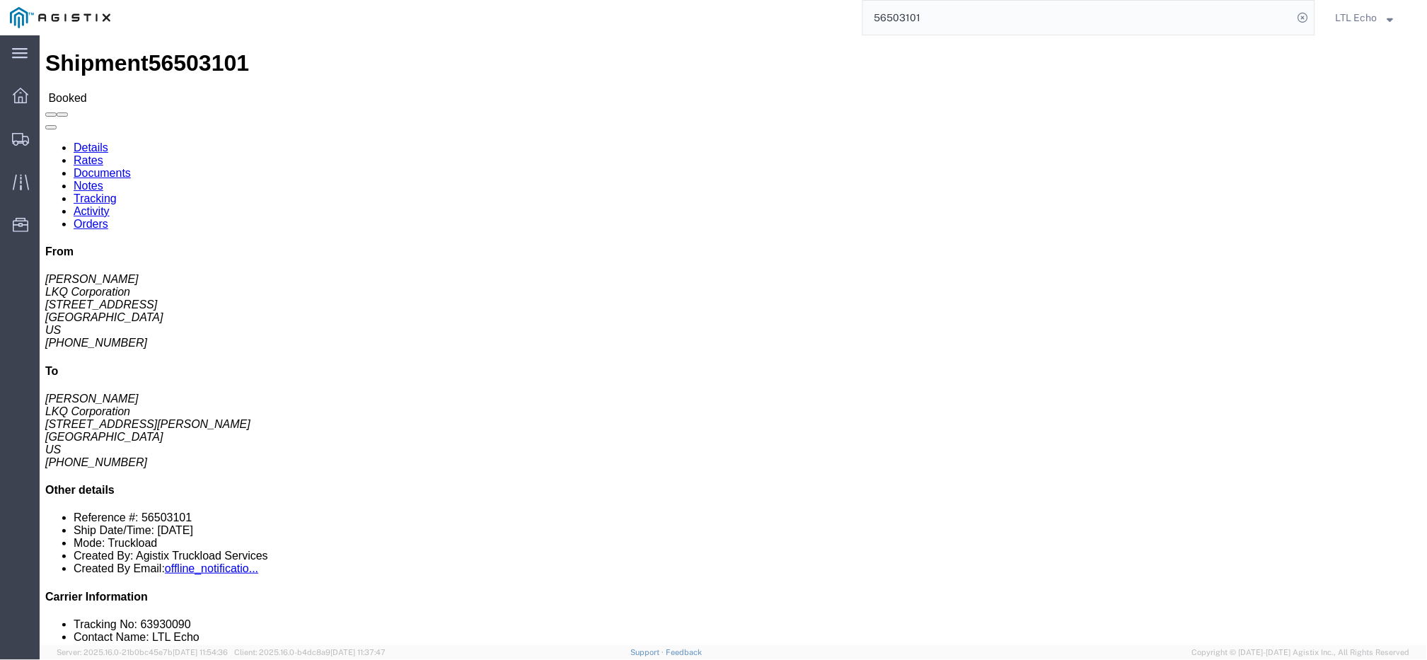
click link "Rates"
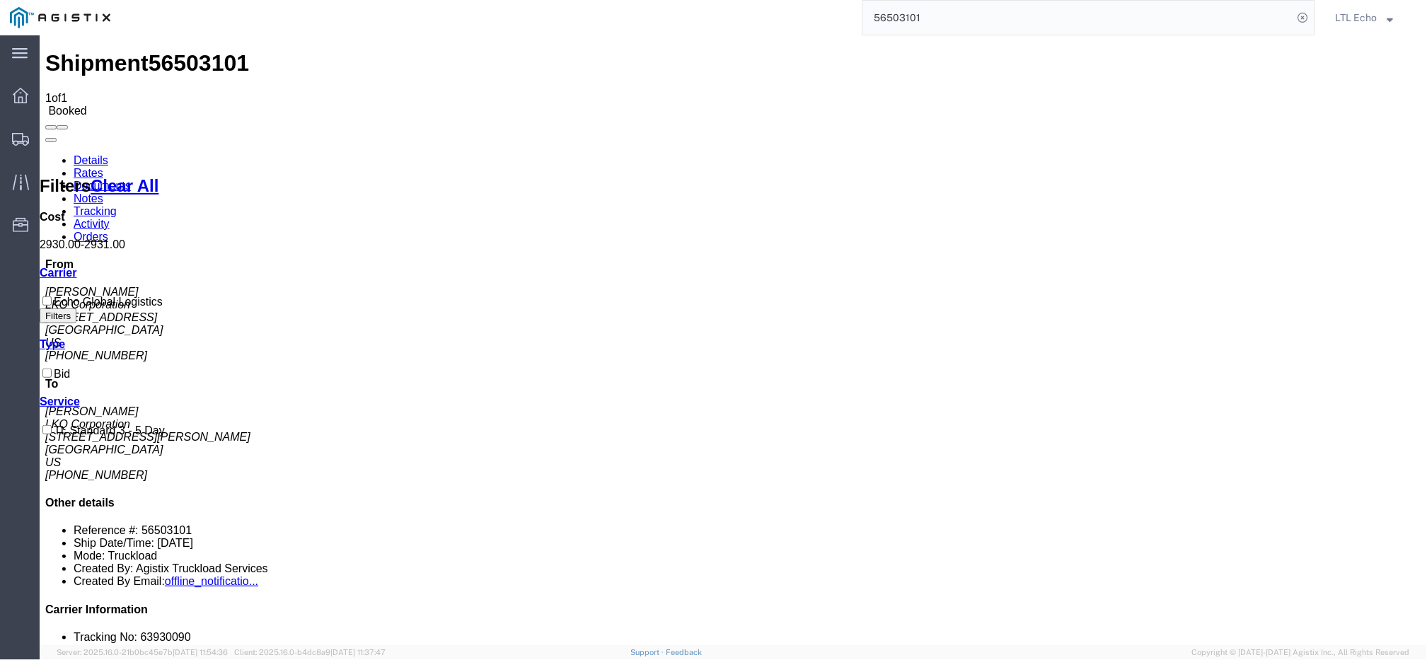
drag, startPoint x: 84, startPoint y: 96, endPoint x: 119, endPoint y: 93, distance: 34.8
click at [84, 154] on link "Details" at bounding box center [90, 160] width 35 height 12
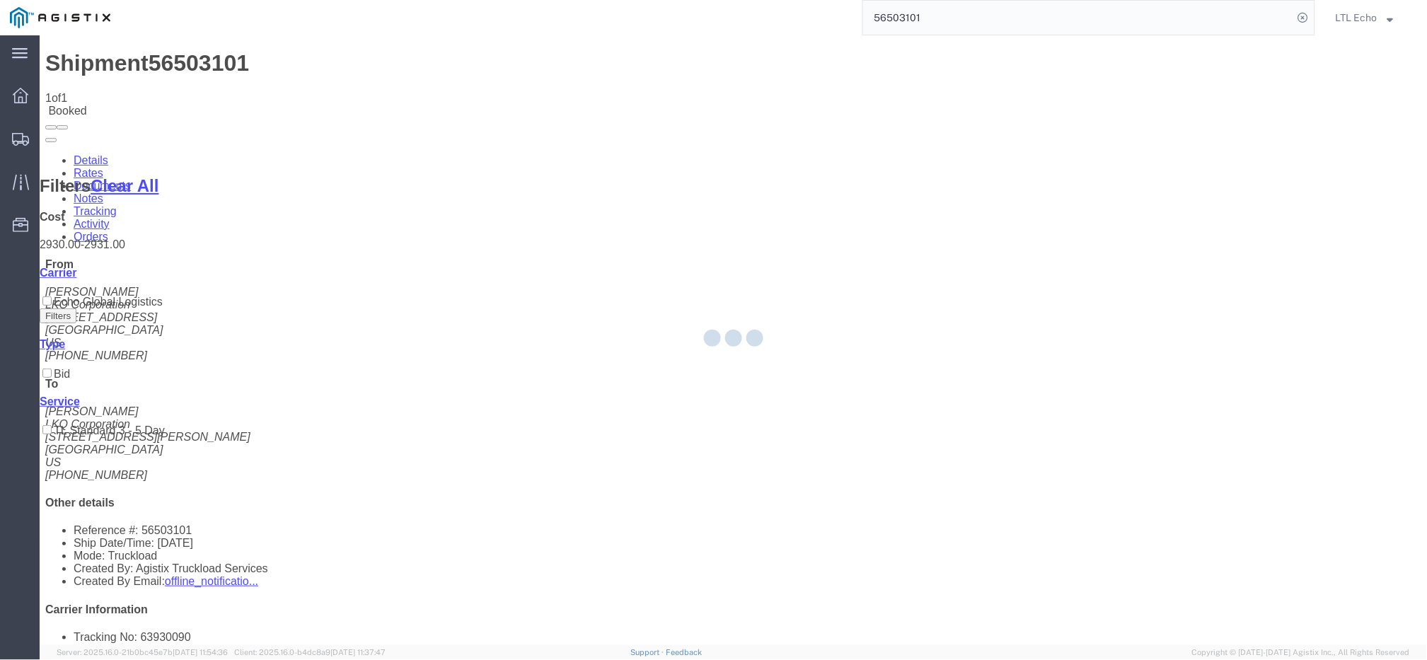
drag, startPoint x: 924, startPoint y: 306, endPoint x: 937, endPoint y: 309, distance: 12.9
click at [936, 309] on div at bounding box center [734, 340] width 1388 height 610
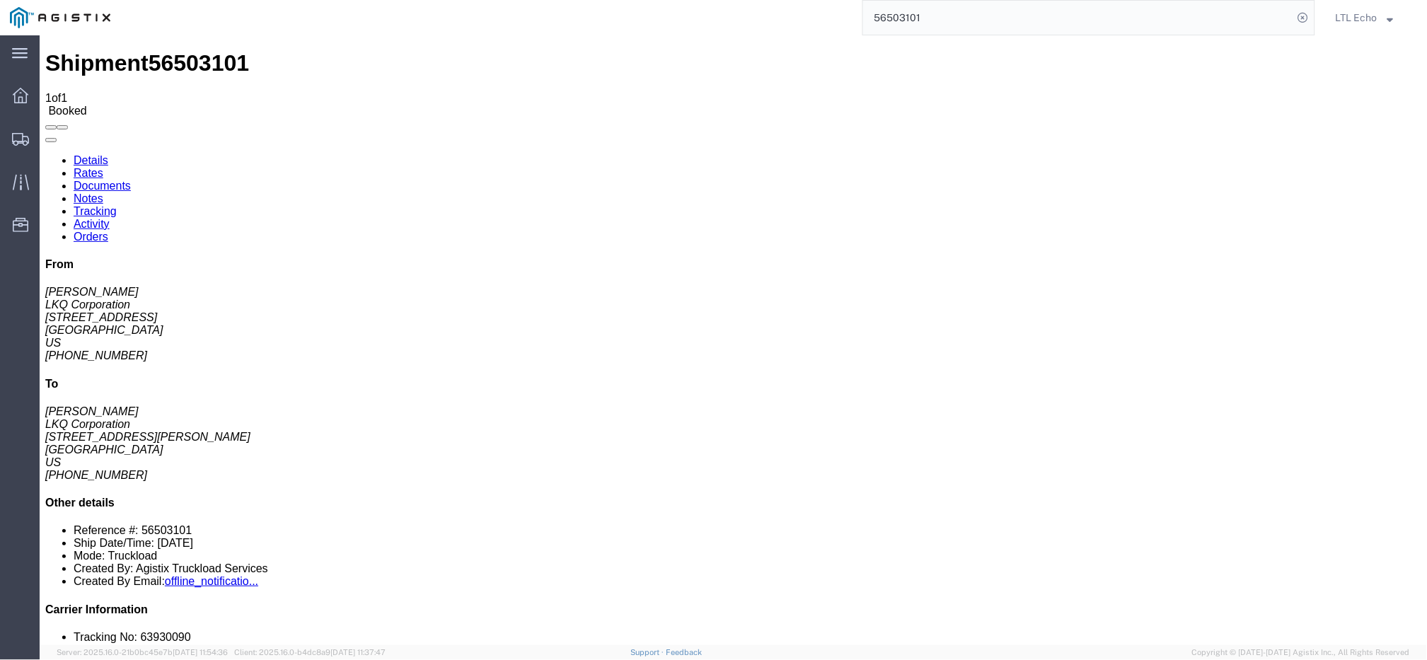
click b "56503101"
click b "T3072"
click link "Notes"
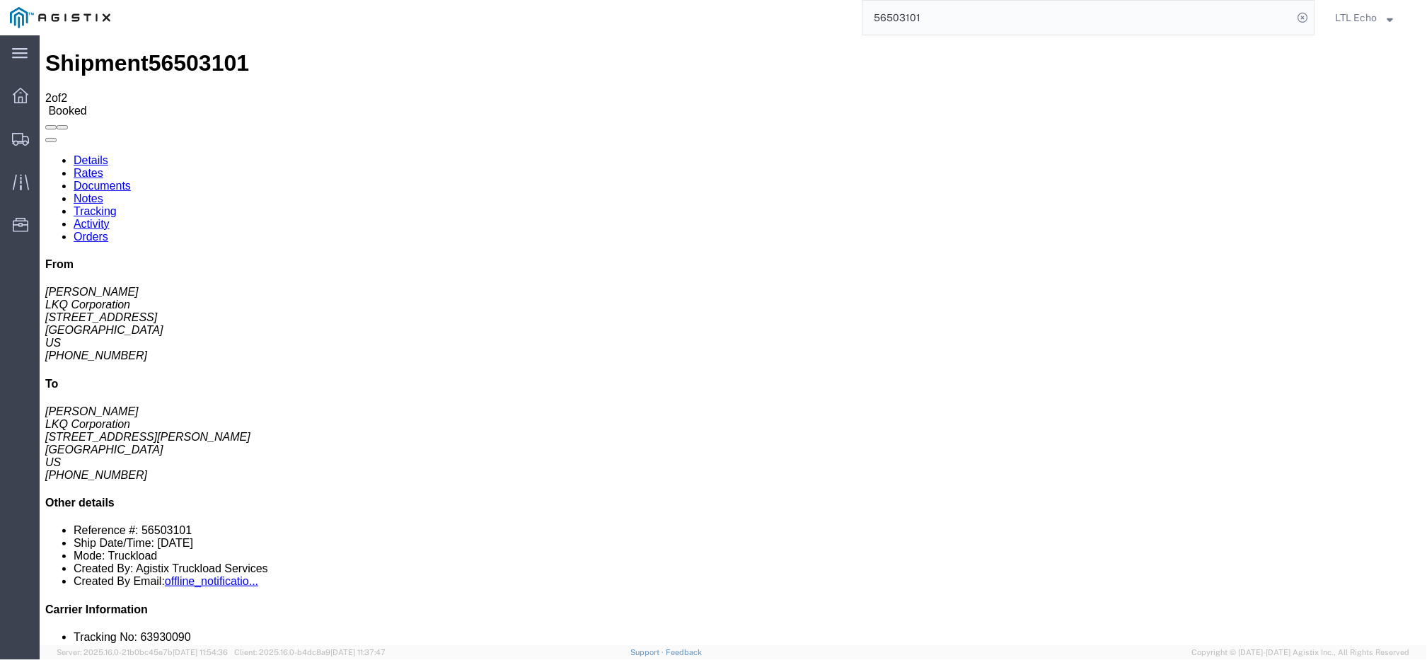
click at [101, 154] on link "Details" at bounding box center [90, 160] width 35 height 12
click li "Ship Date/Time: [DATE]"
click li "Reference #: 56503101"
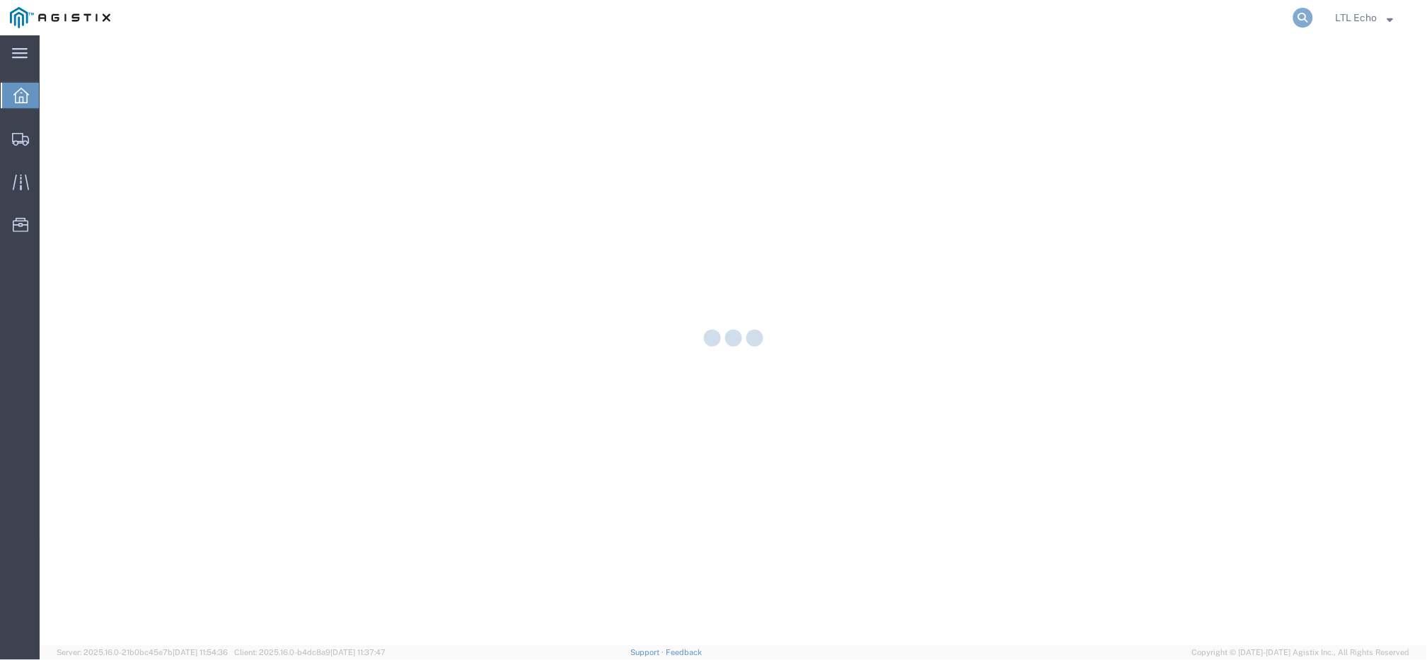
click at [1301, 11] on icon at bounding box center [1304, 18] width 20 height 20
click at [1259, 8] on input "search" at bounding box center [1078, 18] width 430 height 34
paste input "56513886"
type input "56513886"
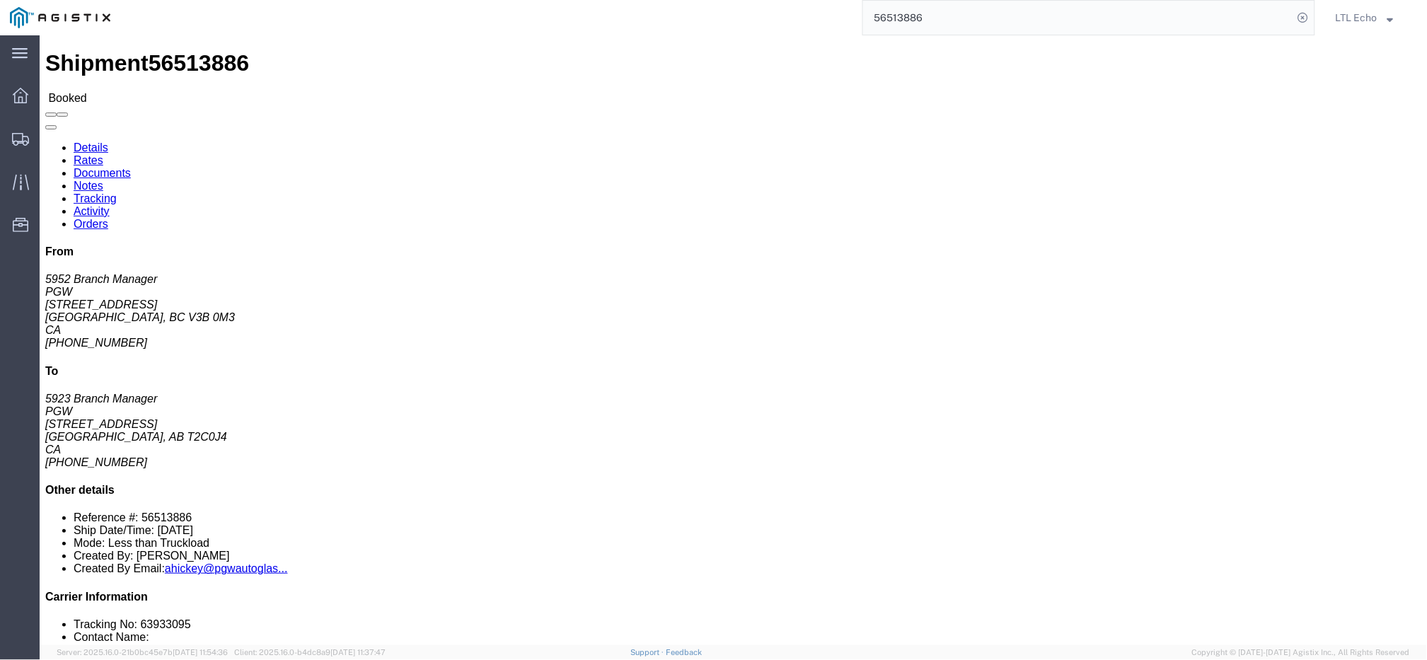
click li "Tracking No: 63933095"
copy li "63933095"
